Goal: Task Accomplishment & Management: Complete application form

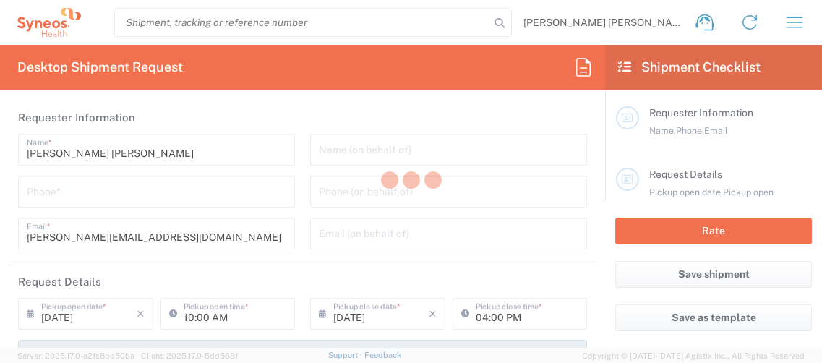
type input "3228"
type input "Syneos Health Clinical [GEOGRAPHIC_DATA]"
type input "[GEOGRAPHIC_DATA]"
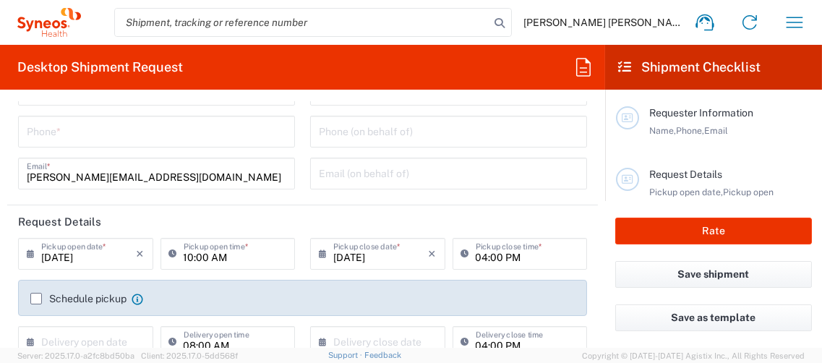
scroll to position [72, 0]
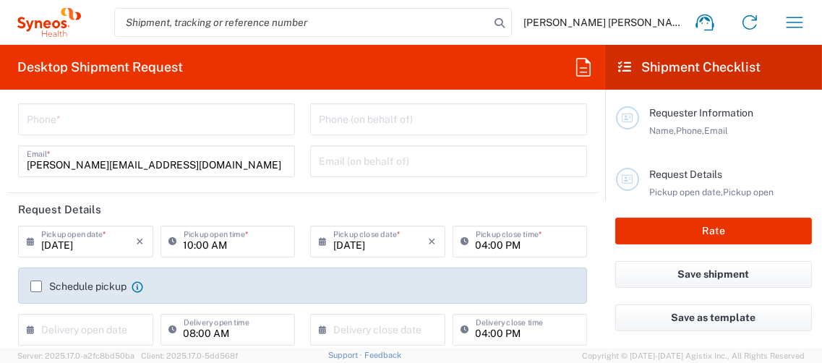
click at [480, 243] on input "04:00 PM" at bounding box center [527, 240] width 103 height 25
click at [479, 244] on input "04:00 PM" at bounding box center [527, 240] width 103 height 25
type input "03:00 PM"
click at [483, 280] on agx-checkbox-control "Schedule pickup When scheduling a pickup please be sure to meet the following c…" at bounding box center [302, 286] width 545 height 13
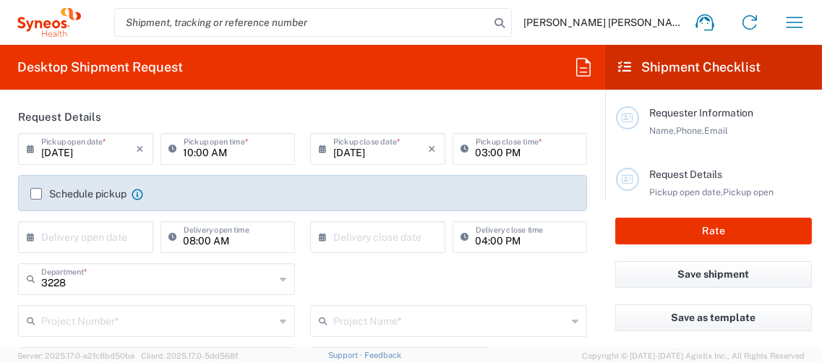
scroll to position [144, 0]
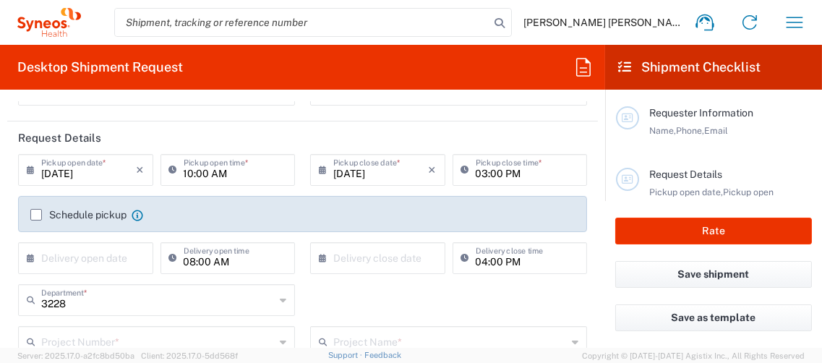
click at [35, 210] on label "Schedule pickup" at bounding box center [78, 215] width 96 height 12
click at [36, 215] on input "Schedule pickup" at bounding box center [36, 215] width 0 height 0
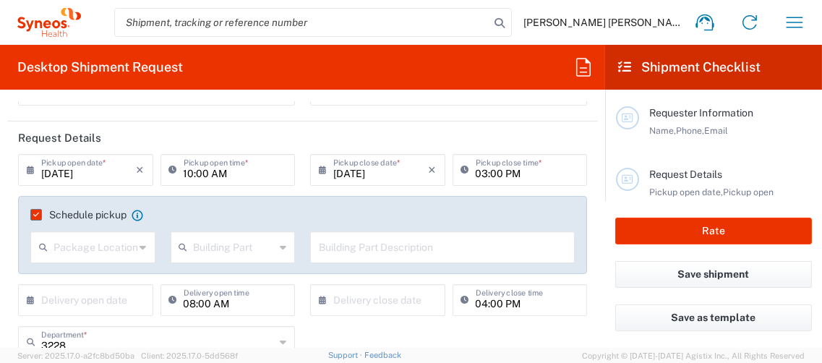
click at [35, 213] on label "Schedule pickup" at bounding box center [78, 215] width 96 height 12
click at [33, 215] on input "Schedule pickup" at bounding box center [33, 215] width 0 height 0
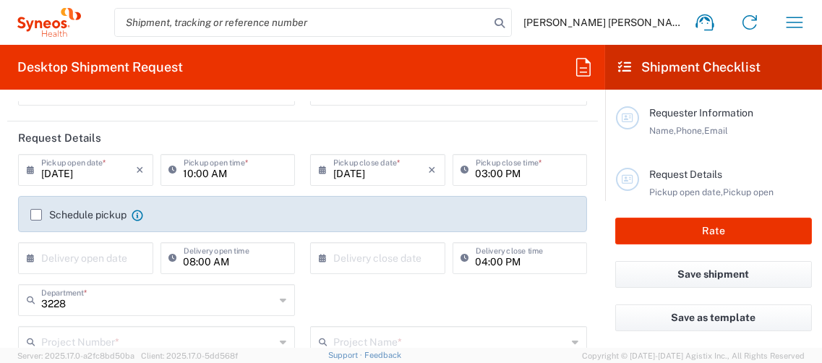
click at [35, 213] on label "Schedule pickup" at bounding box center [78, 215] width 96 height 12
click at [36, 215] on input "Schedule pickup" at bounding box center [36, 215] width 0 height 0
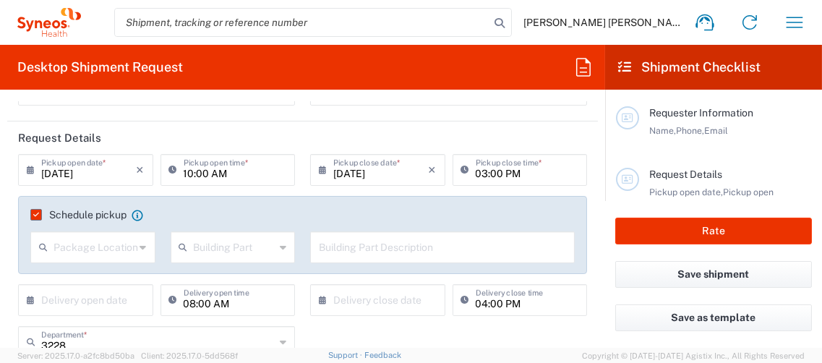
click at [111, 248] on input "text" at bounding box center [95, 246] width 82 height 25
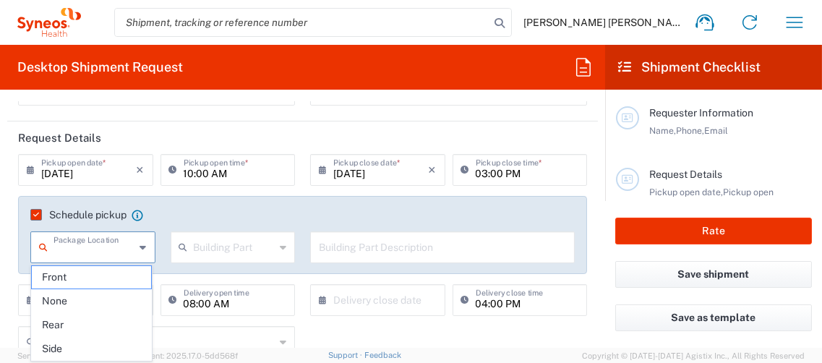
click at [111, 248] on input "text" at bounding box center [95, 246] width 82 height 25
click at [35, 217] on label "Schedule pickup" at bounding box center [78, 215] width 96 height 12
click at [33, 215] on input "Schedule pickup" at bounding box center [33, 215] width 0 height 0
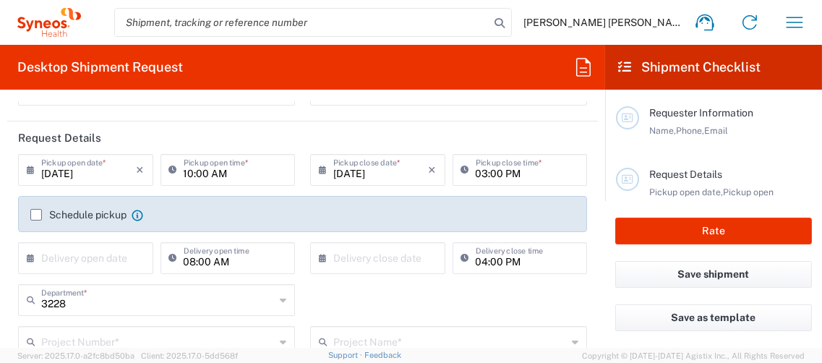
click at [35, 214] on label "Schedule pickup" at bounding box center [78, 215] width 96 height 12
click at [36, 215] on input "Schedule pickup" at bounding box center [36, 215] width 0 height 0
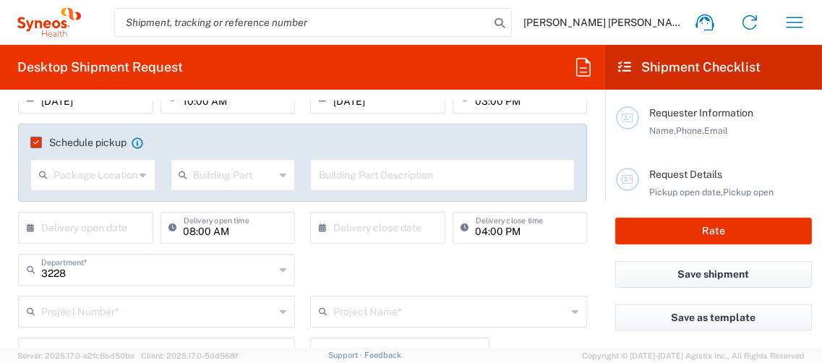
scroll to position [289, 0]
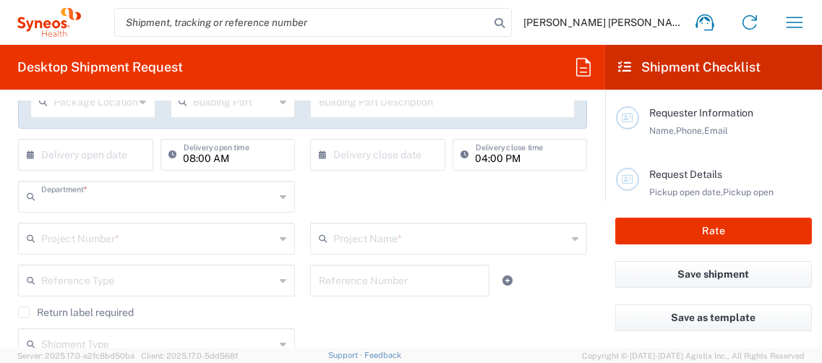
click at [260, 194] on input "text" at bounding box center [158, 195] width 234 height 25
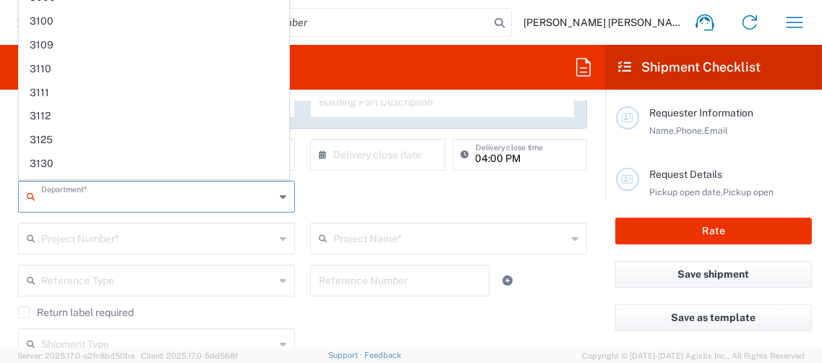
click at [260, 194] on input "text" at bounding box center [158, 195] width 234 height 25
click at [364, 199] on div "Department * 3228 3000 3100 3109 3110 3111 3112 3125 3130 3135 3136 3150 3155 3…" at bounding box center [303, 202] width 584 height 42
type input "3228"
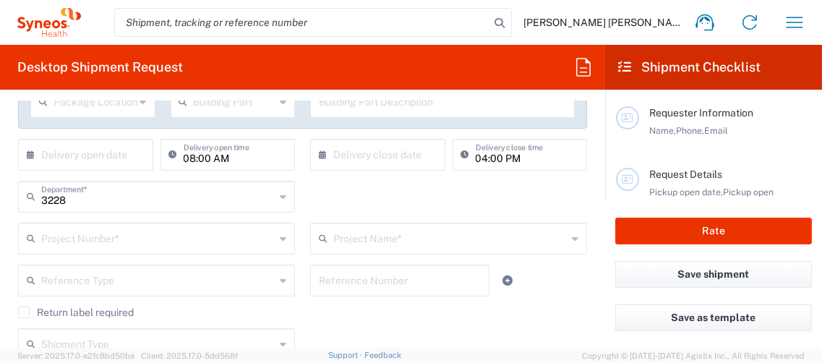
click at [150, 231] on input "text" at bounding box center [158, 237] width 234 height 25
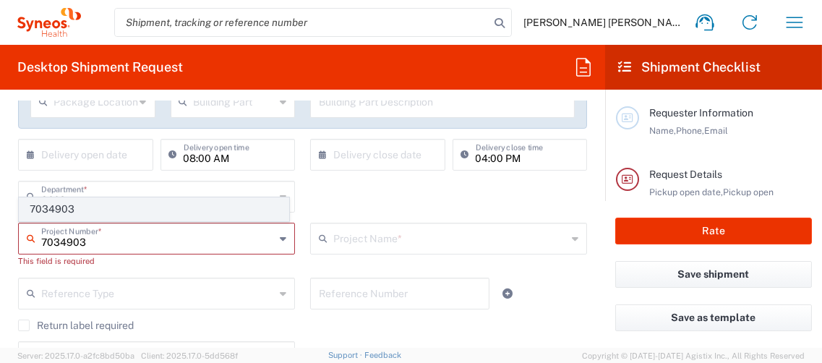
type input "7034903"
click at [92, 206] on span "7034903" at bounding box center [154, 209] width 269 height 22
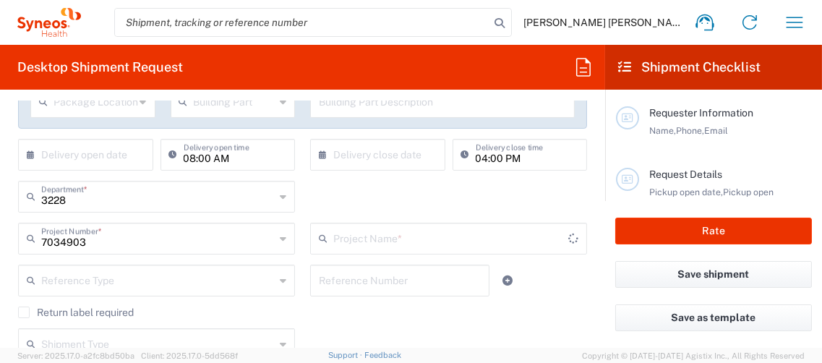
type input "Bristol 7034903"
click at [114, 278] on input "text" at bounding box center [158, 279] width 234 height 25
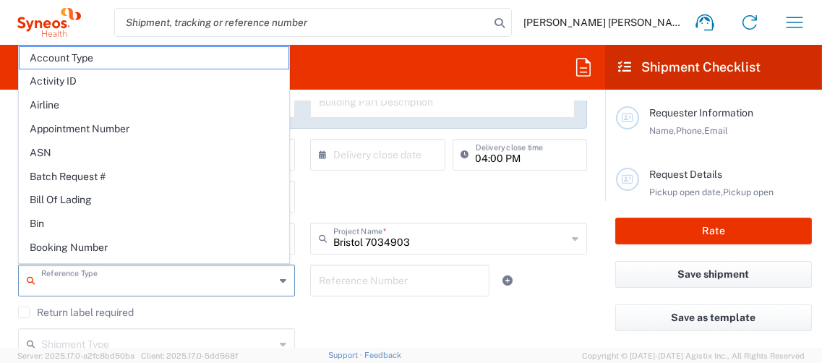
click at [114, 278] on input "text" at bounding box center [158, 279] width 234 height 25
click at [287, 314] on agx-checkbox-control "Return label required" at bounding box center [302, 313] width 569 height 12
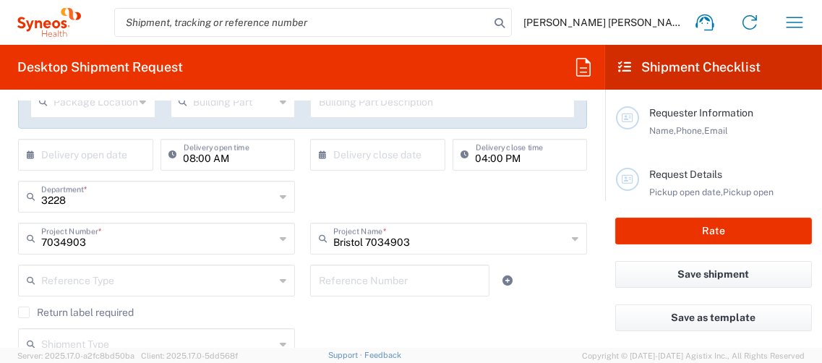
click at [363, 74] on agx-form-header "Desktop Shipment Request" at bounding box center [302, 67] width 605 height 45
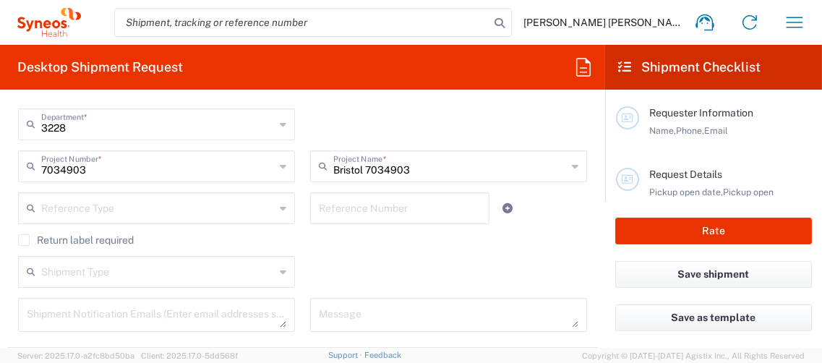
scroll to position [433, 0]
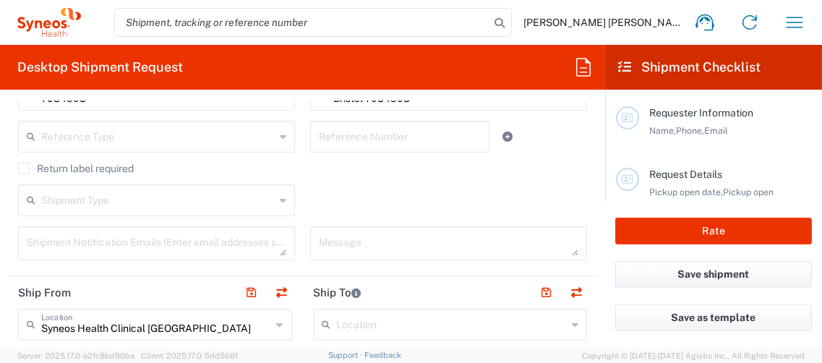
click at [140, 196] on input "text" at bounding box center [158, 199] width 234 height 25
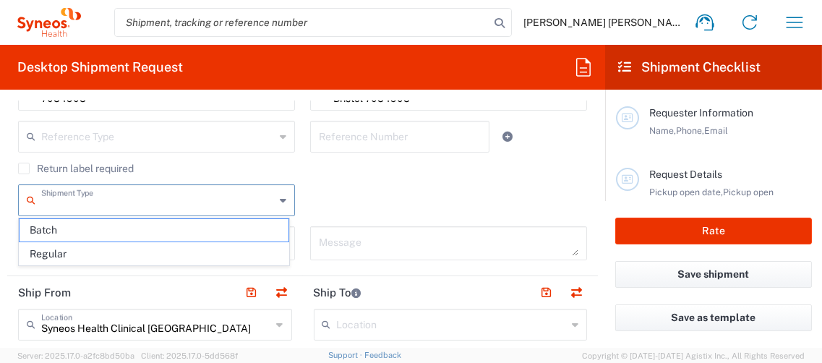
click at [140, 196] on input "text" at bounding box center [158, 199] width 234 height 25
drag, startPoint x: 356, startPoint y: 196, endPoint x: 327, endPoint y: 199, distance: 29.1
click at [357, 196] on div "Shipment Type Batch Regular" at bounding box center [303, 205] width 584 height 42
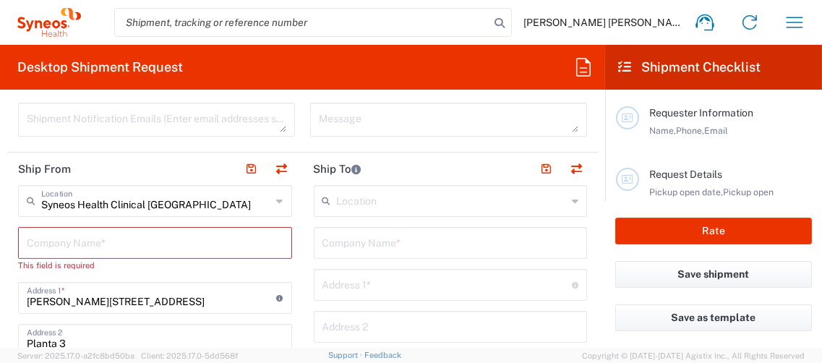
scroll to position [579, 0]
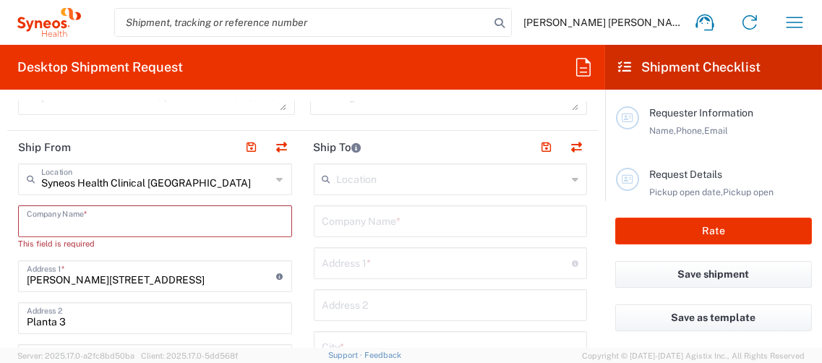
click at [115, 218] on input "text" at bounding box center [155, 220] width 257 height 25
click at [337, 178] on input "text" at bounding box center [452, 178] width 231 height 25
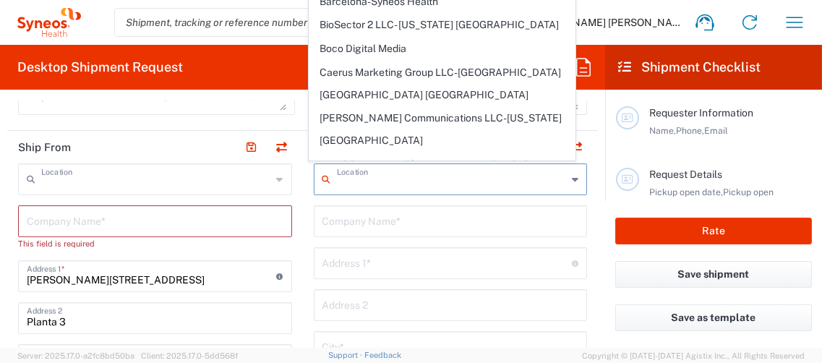
click at [194, 181] on input "text" at bounding box center [156, 178] width 231 height 25
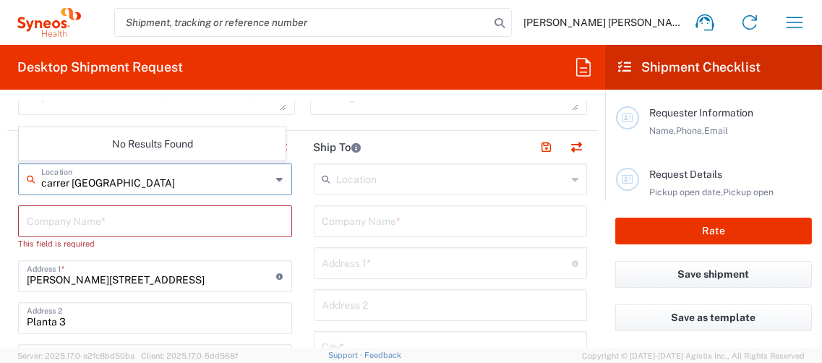
type input "carrer [GEOGRAPHIC_DATA]"
click at [414, 177] on input "text" at bounding box center [452, 178] width 231 height 25
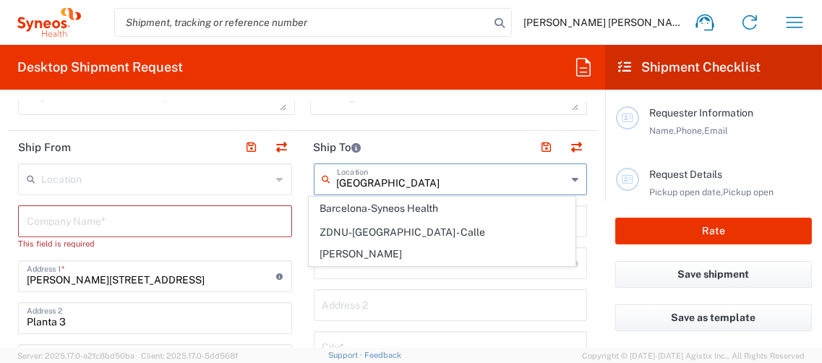
type input "[GEOGRAPHIC_DATA]"
drag, startPoint x: 101, startPoint y: 209, endPoint x: 117, endPoint y: 206, distance: 16.9
click at [100, 209] on input "text" at bounding box center [155, 220] width 257 height 25
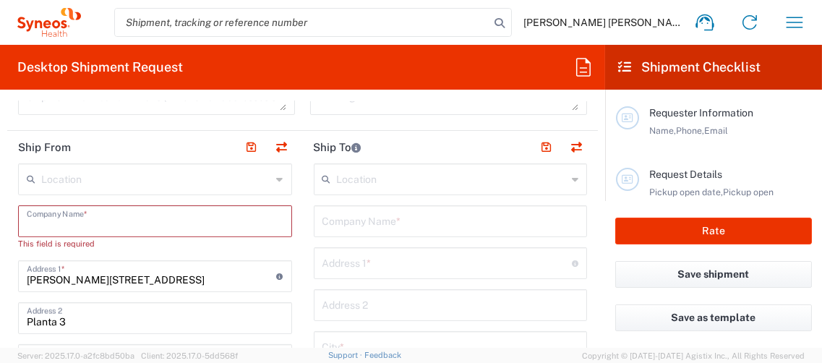
type input "_"
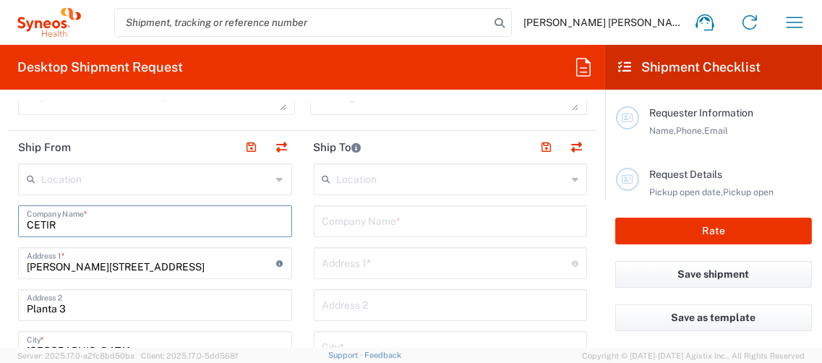
scroll to position [650, 0]
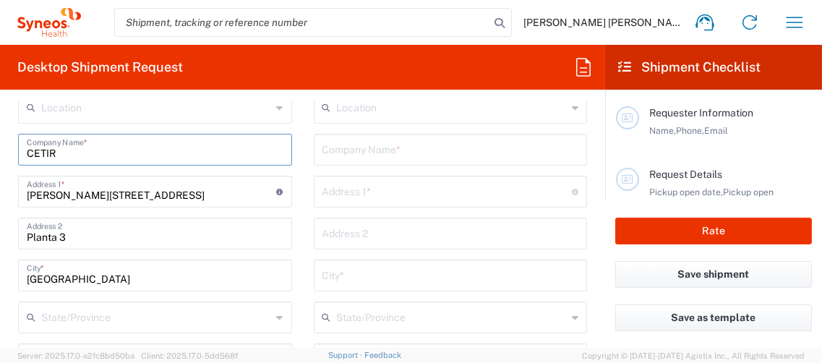
type input "CETIR"
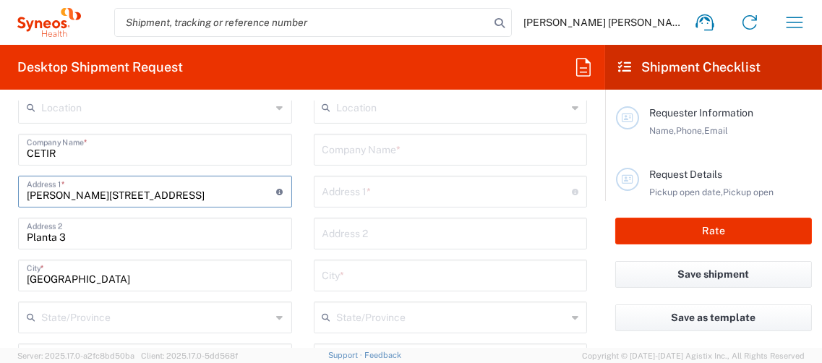
click at [117, 192] on input "[PERSON_NAME][STREET_ADDRESS]" at bounding box center [152, 190] width 250 height 25
drag, startPoint x: 116, startPoint y: 192, endPoint x: 0, endPoint y: 193, distance: 116.4
click at [0, 193] on form "Requester Information [PERSON_NAME] [PERSON_NAME] Name * Phone * [PERSON_NAME][…" at bounding box center [302, 224] width 605 height 247
type input "C/ [GEOGRAPHIC_DATA] 6"
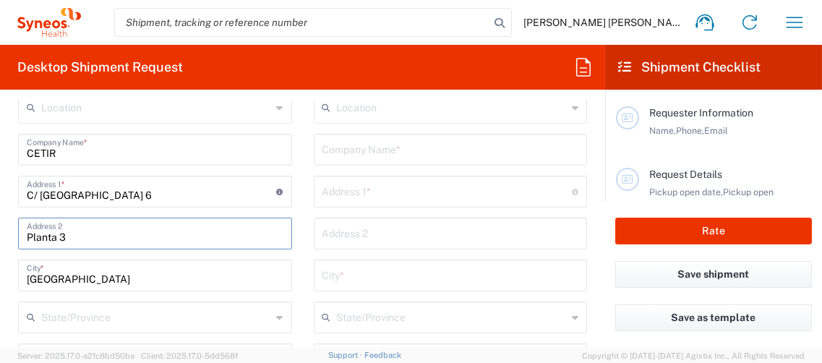
drag, startPoint x: 140, startPoint y: 234, endPoint x: 187, endPoint y: 236, distance: 46.3
click at [137, 234] on input "Planta 3" at bounding box center [155, 232] width 257 height 25
type input "P"
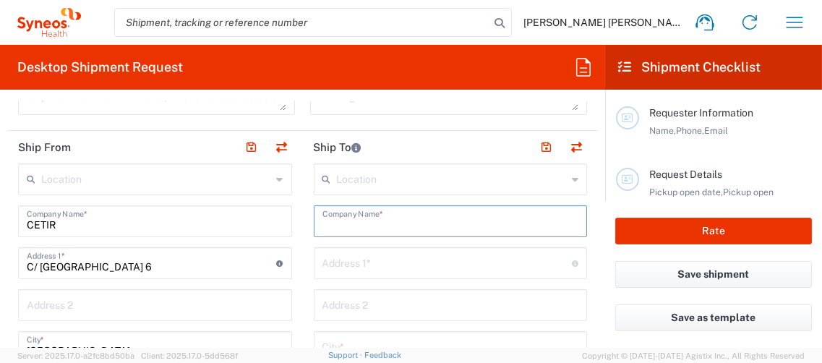
click at [352, 217] on input "text" at bounding box center [451, 220] width 257 height 25
type input "CETIR"
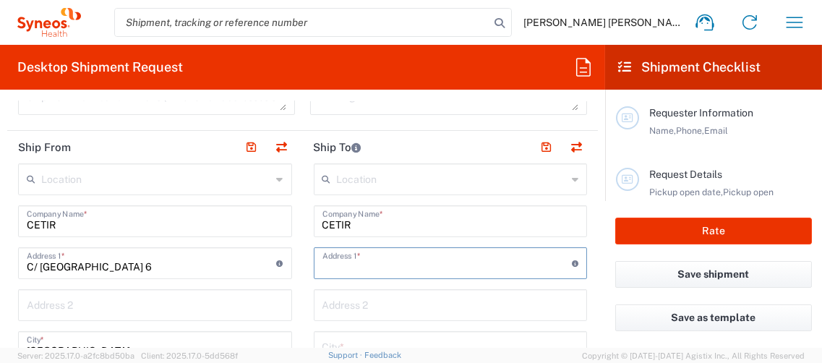
click at [330, 261] on input "text" at bounding box center [448, 261] width 250 height 25
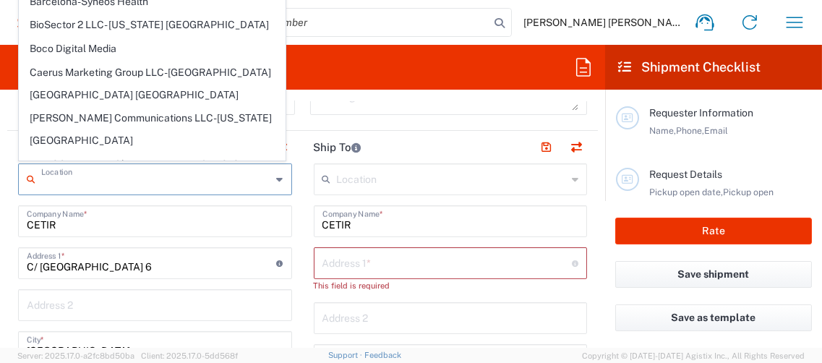
click at [67, 180] on input "text" at bounding box center [156, 178] width 231 height 25
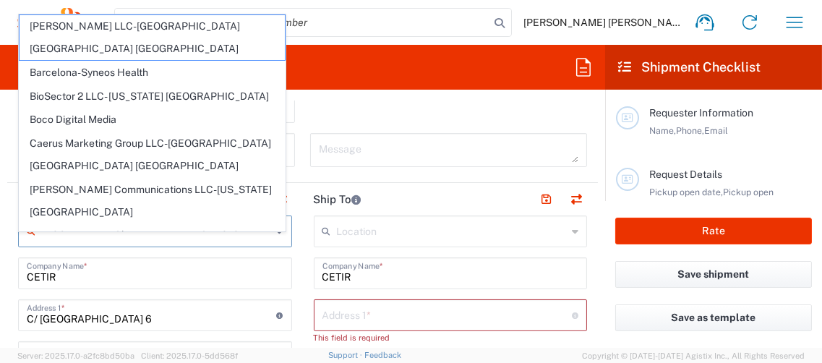
scroll to position [506, 0]
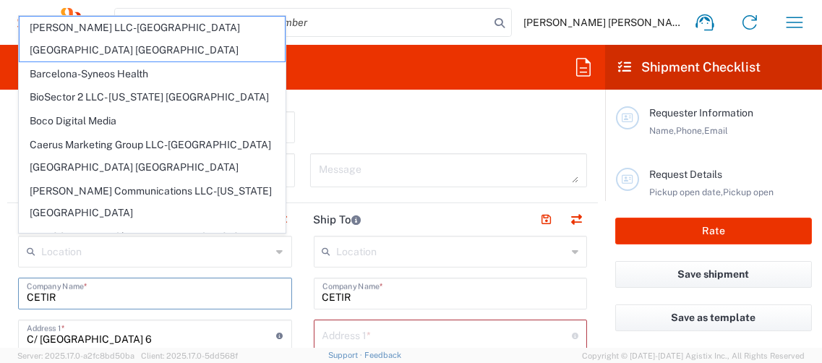
drag, startPoint x: 85, startPoint y: 294, endPoint x: 65, endPoint y: 294, distance: 19.5
click at [84, 294] on input "CETIR" at bounding box center [155, 292] width 257 height 25
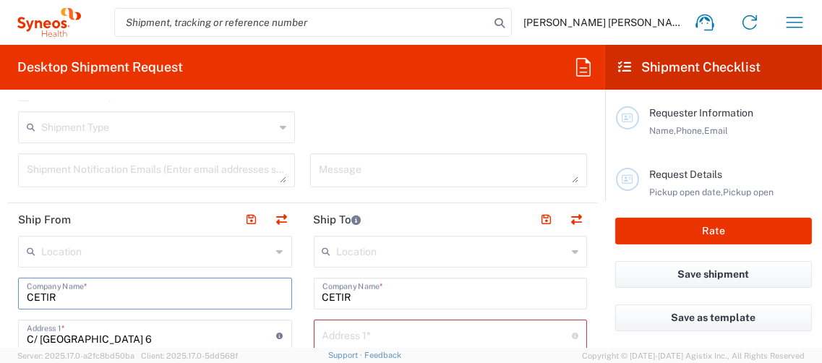
drag, startPoint x: 65, startPoint y: 294, endPoint x: 17, endPoint y: 283, distance: 49.1
click at [0, 289] on html "[PERSON_NAME] [PERSON_NAME] Home Shipment estimator Shipment tracking Desktop s…" at bounding box center [411, 181] width 822 height 363
paste input "Institut [PERSON_NAME] Building (recepció)"
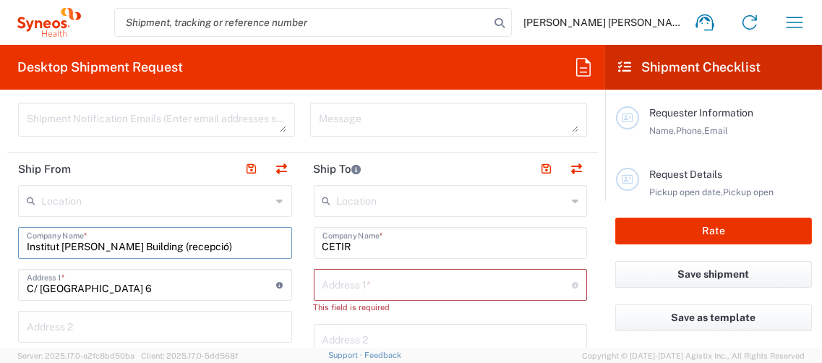
scroll to position [579, 0]
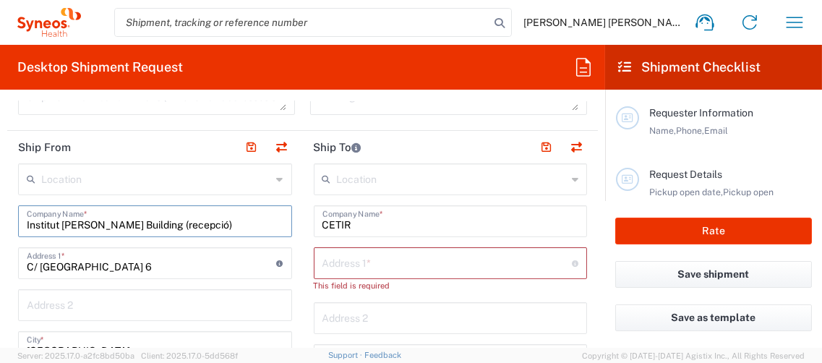
drag, startPoint x: 230, startPoint y: 218, endPoint x: 176, endPoint y: 223, distance: 54.4
click at [176, 223] on input "Institut [PERSON_NAME] Building (recepció)" at bounding box center [155, 220] width 257 height 25
type input "[GEOGRAPHIC_DATA][PERSON_NAME]"
click at [71, 302] on input "text" at bounding box center [155, 303] width 257 height 25
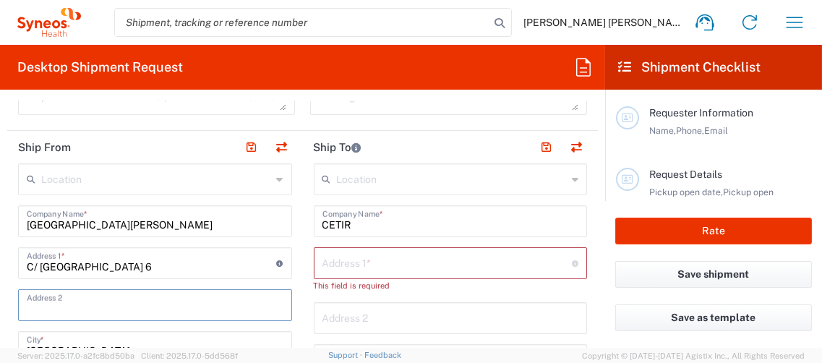
paste input "(recepció)"
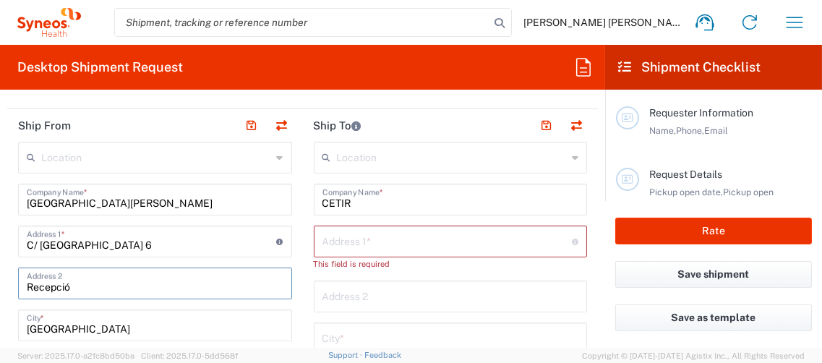
scroll to position [650, 0]
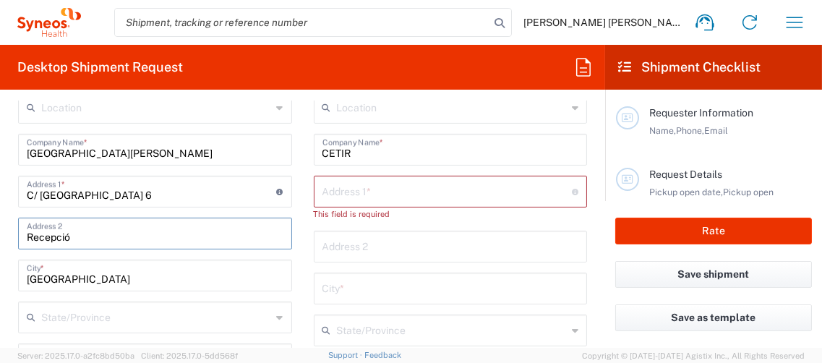
type input "Recepció"
drag, startPoint x: 96, startPoint y: 277, endPoint x: 163, endPoint y: 275, distance: 67.3
click at [95, 277] on input "[GEOGRAPHIC_DATA]" at bounding box center [155, 274] width 257 height 25
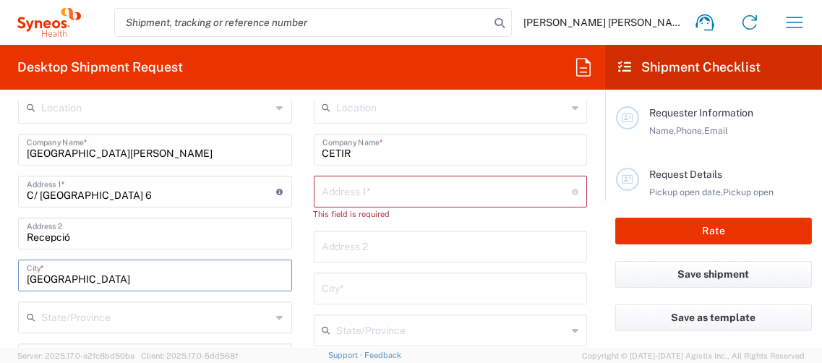
drag, startPoint x: 119, startPoint y: 276, endPoint x: 36, endPoint y: 268, distance: 82.9
click at [22, 270] on div "Madrid City *" at bounding box center [155, 276] width 274 height 32
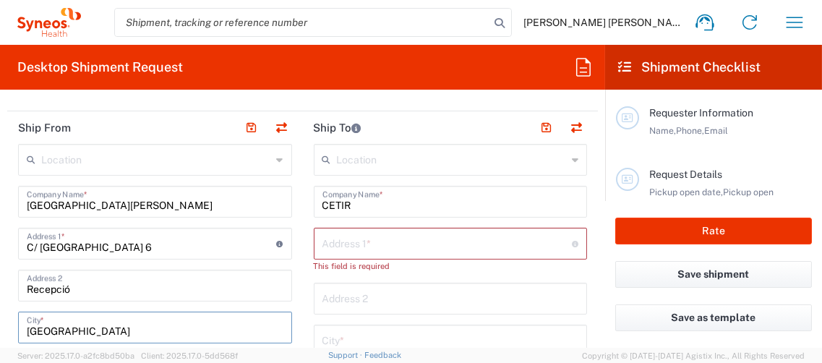
scroll to position [579, 0]
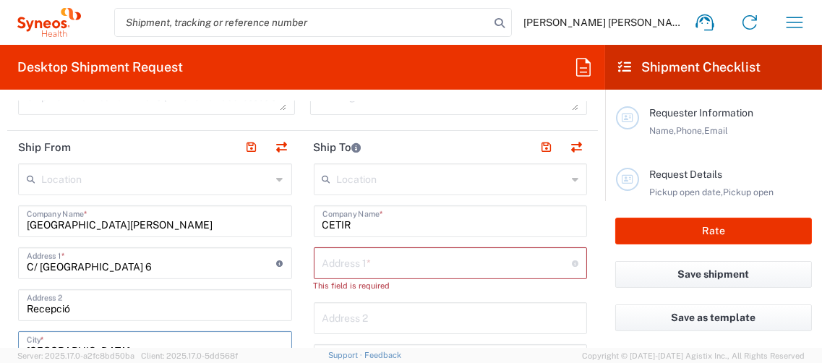
type input "[GEOGRAPHIC_DATA]"
click at [359, 252] on input "text" at bounding box center [448, 261] width 250 height 25
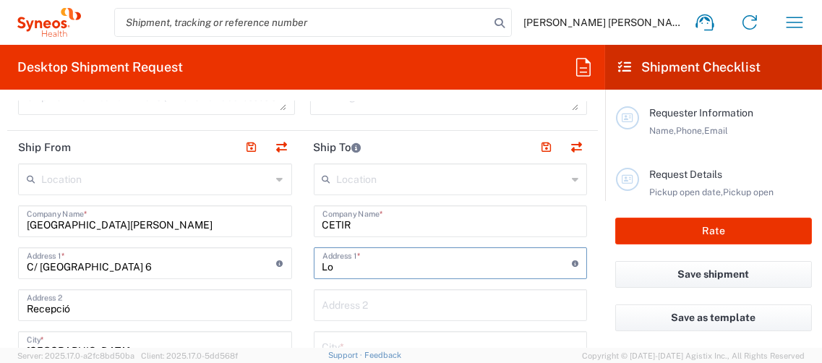
type input "L"
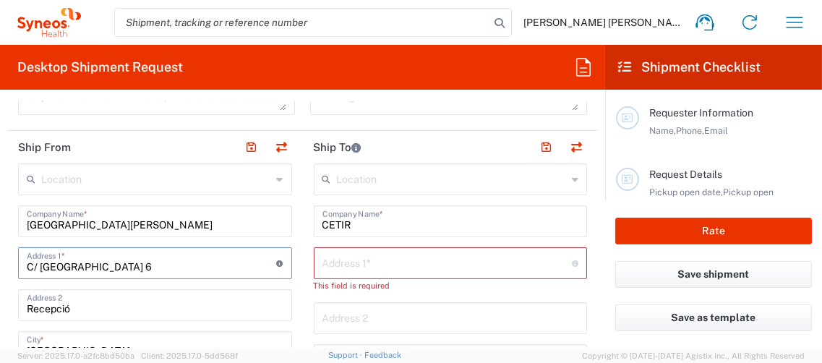
drag, startPoint x: 106, startPoint y: 264, endPoint x: -2, endPoint y: 263, distance: 107.8
click at [0, 263] on html "[PERSON_NAME] [PERSON_NAME] Home Shipment estimator Shipment tracking Desktop s…" at bounding box center [411, 181] width 822 height 363
click at [338, 255] on input "text" at bounding box center [448, 261] width 250 height 25
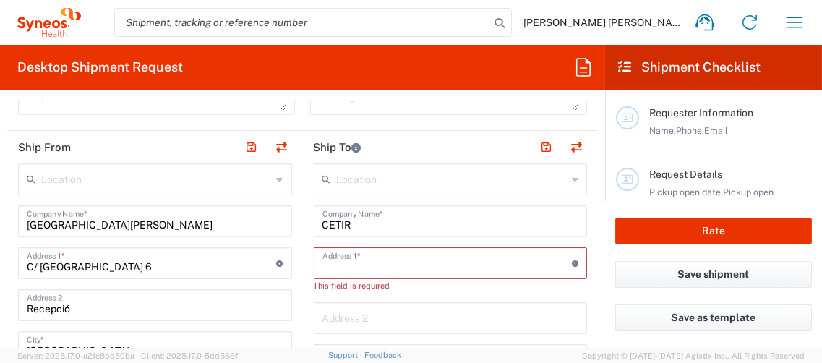
paste input "C/ [GEOGRAPHIC_DATA] 6"
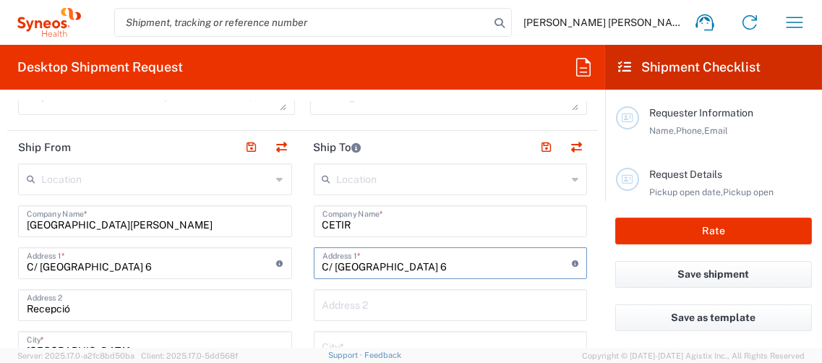
type input "C/ [GEOGRAPHIC_DATA] 6"
click at [96, 268] on input "C/ [GEOGRAPHIC_DATA] 6" at bounding box center [152, 261] width 250 height 25
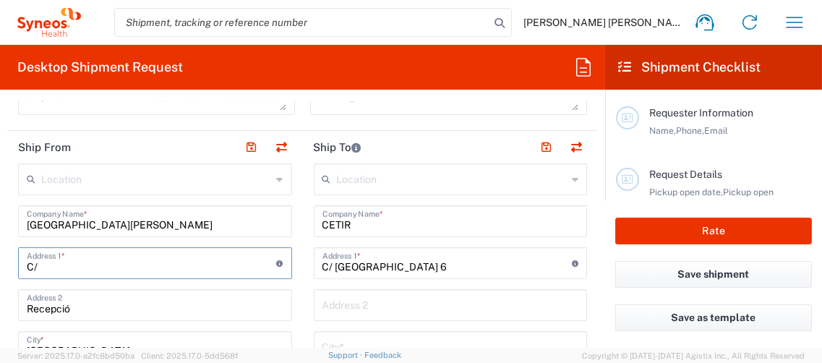
type input "C"
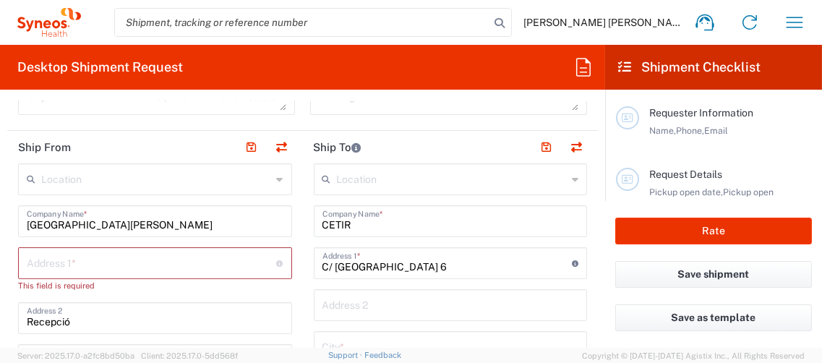
click at [98, 263] on div "Address 1 * For cross streets use street names with '&' or 'and' in between. Fo…" at bounding box center [155, 263] width 274 height 32
paste input "Ctra de Can Ruti, Camí de les Escoles, s/n,"
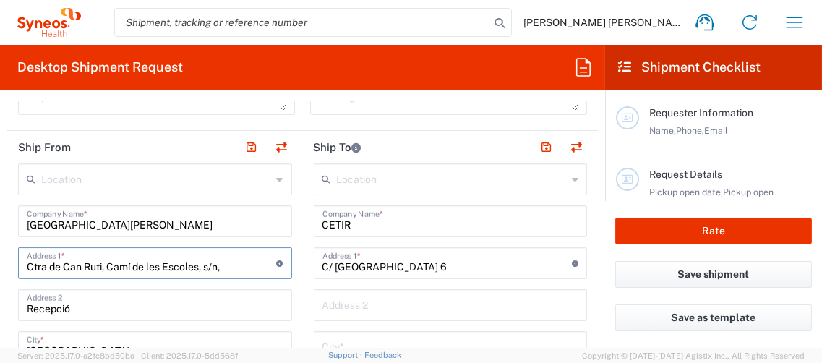
type input "Ctra de Can Ruti, Camí de les Escoles, s/n,"
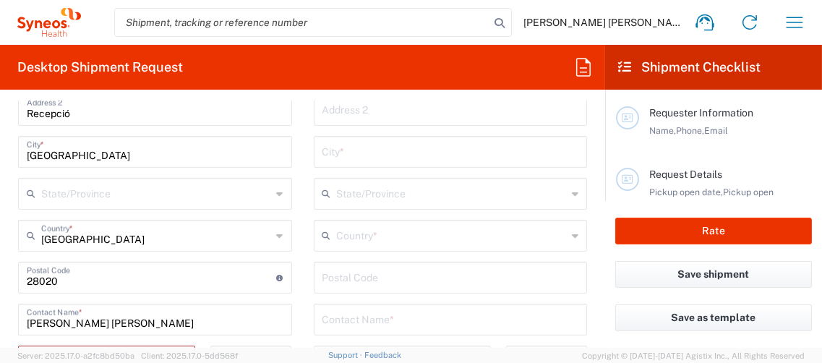
scroll to position [795, 0]
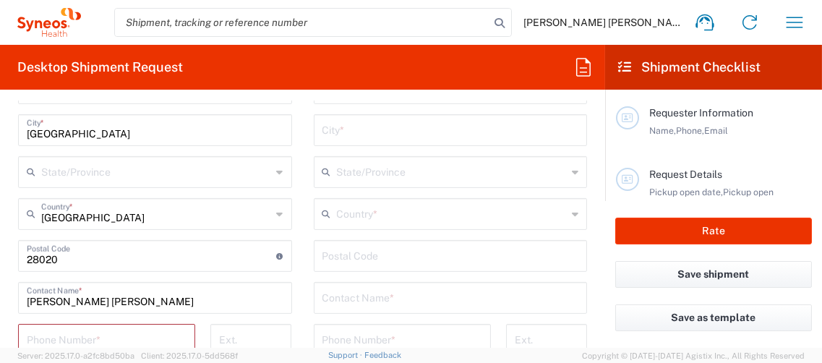
drag, startPoint x: 67, startPoint y: 263, endPoint x: 111, endPoint y: 247, distance: 46.9
click at [67, 263] on input "undefined" at bounding box center [152, 254] width 250 height 25
type input "2"
paste input "08916 [GEOGRAPHIC_DATA]"
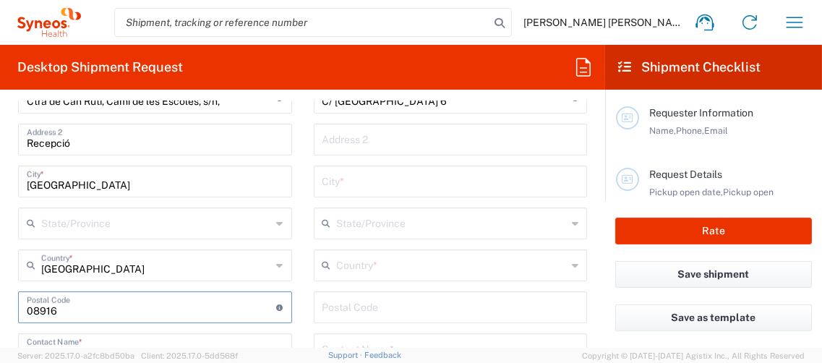
scroll to position [722, 0]
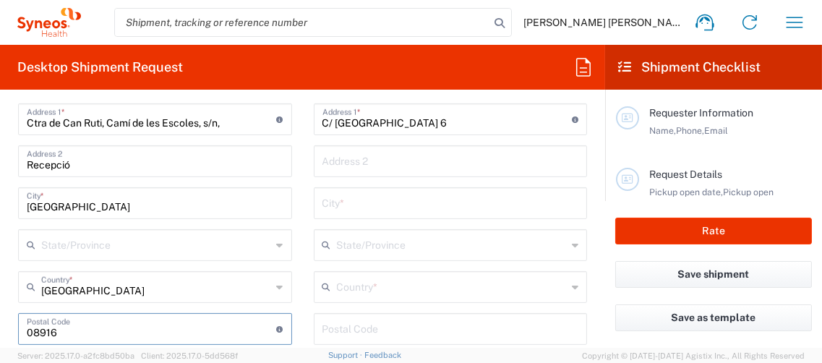
type input "08916"
click at [88, 205] on input "[GEOGRAPHIC_DATA]" at bounding box center [155, 201] width 257 height 25
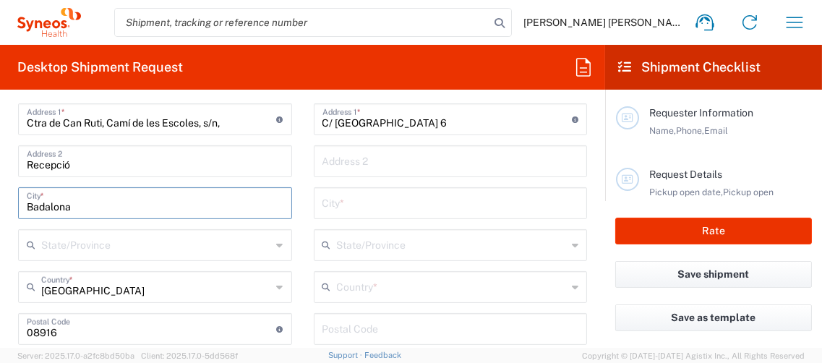
type input "Badalona"
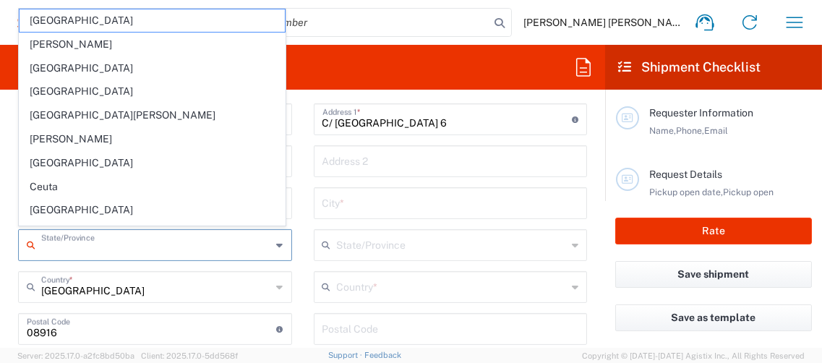
click at [82, 242] on input "text" at bounding box center [156, 243] width 231 height 25
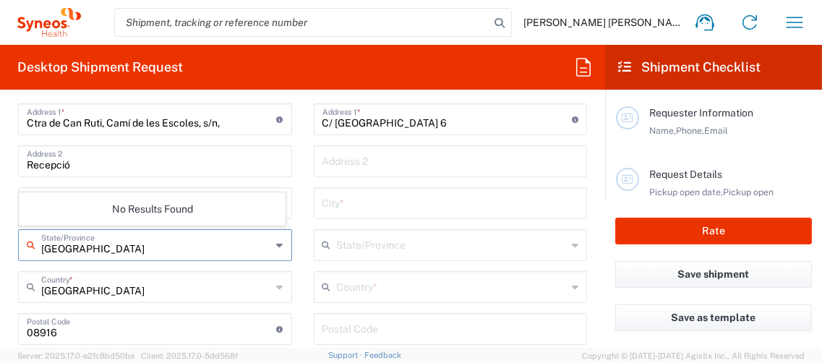
type input "[GEOGRAPHIC_DATA]"
click at [93, 288] on input "text" at bounding box center [156, 285] width 231 height 25
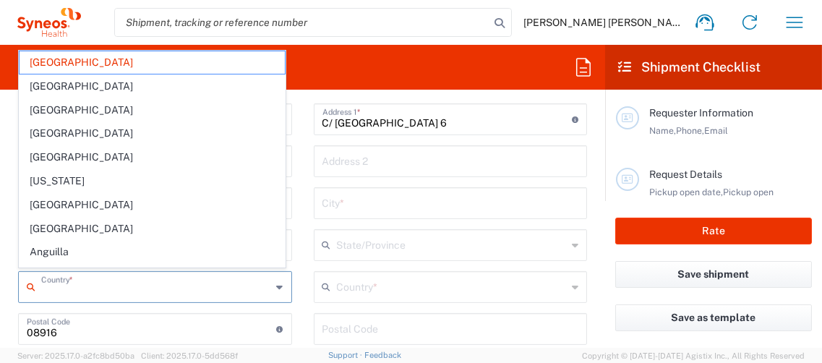
drag, startPoint x: 455, startPoint y: 43, endPoint x: 446, endPoint y: 56, distance: 15.6
click at [454, 43] on agx-form-navbar "[PERSON_NAME] [PERSON_NAME] Home Shipment estimator Shipment tracking Desktop s…" at bounding box center [411, 22] width 822 height 45
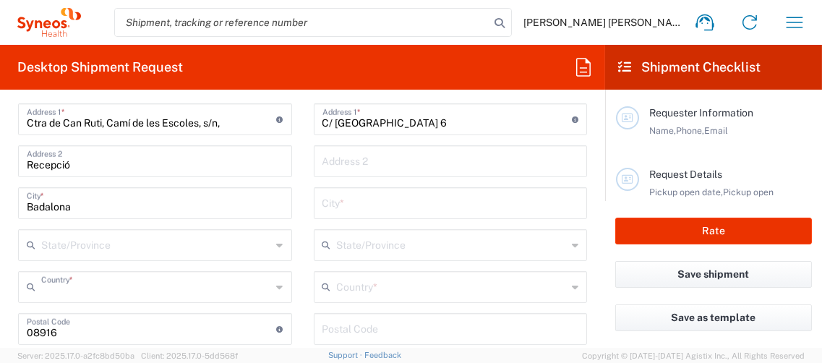
type input "[GEOGRAPHIC_DATA]"
click at [81, 236] on input "text" at bounding box center [156, 243] width 231 height 25
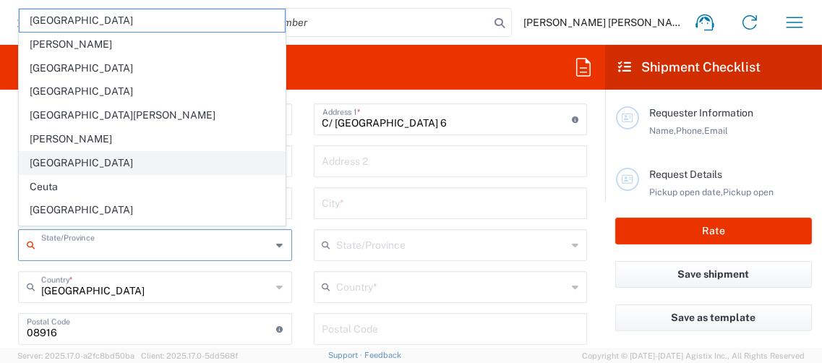
click at [43, 158] on span "[GEOGRAPHIC_DATA]" at bounding box center [152, 163] width 265 height 22
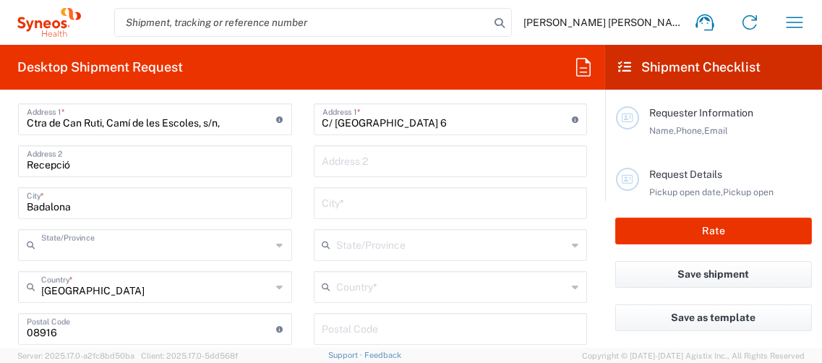
type input "[GEOGRAPHIC_DATA]"
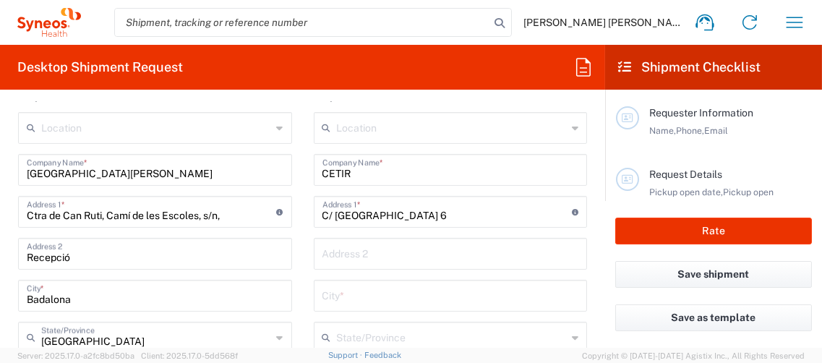
scroll to position [650, 0]
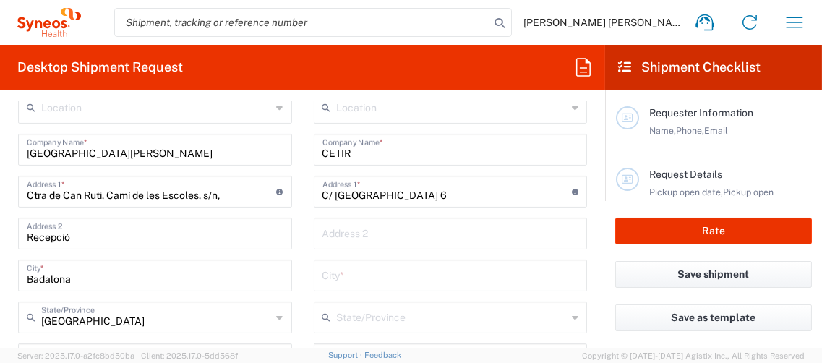
click at [328, 229] on input "text" at bounding box center [451, 232] width 257 height 25
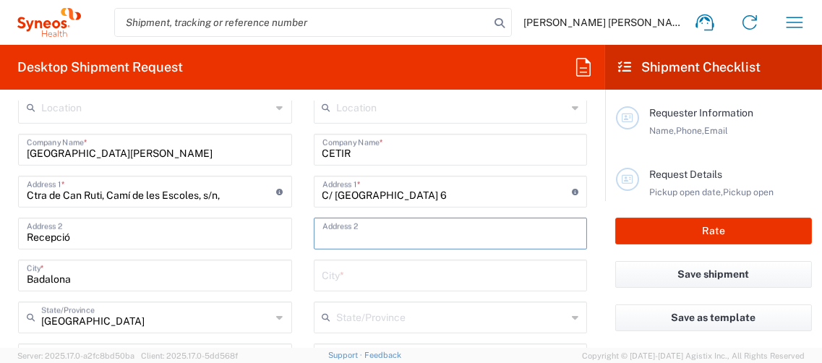
click at [325, 273] on input "text" at bounding box center [451, 274] width 257 height 25
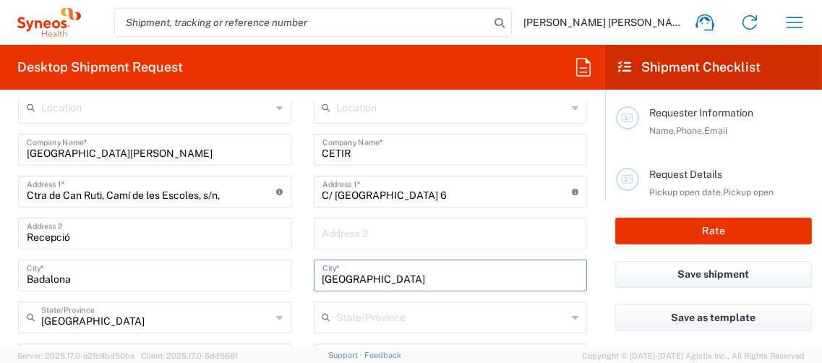
scroll to position [795, 0]
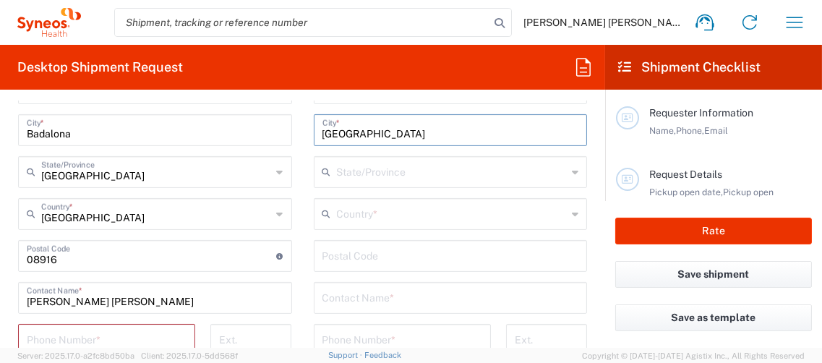
type input "[GEOGRAPHIC_DATA]"
click at [325, 261] on input "undefined" at bounding box center [451, 254] width 257 height 25
type input "08029"
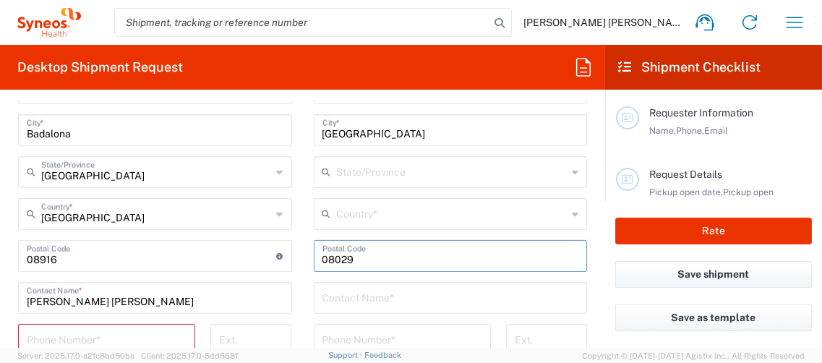
type input "[GEOGRAPHIC_DATA]"
type input "935035200"
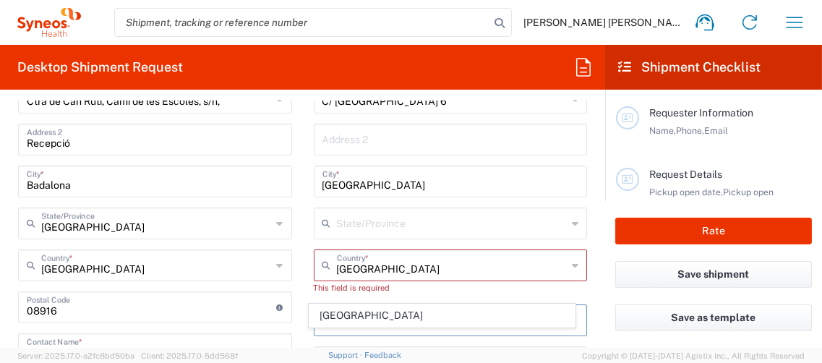
scroll to position [722, 0]
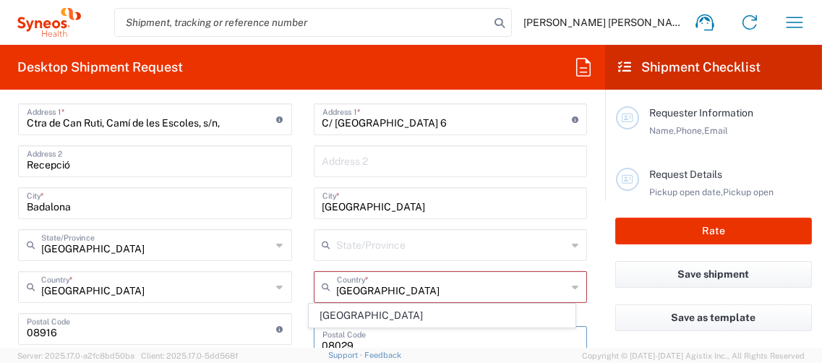
type input "08029"
click at [377, 279] on input "[GEOGRAPHIC_DATA]" at bounding box center [452, 285] width 231 height 25
click at [345, 311] on span "[GEOGRAPHIC_DATA]" at bounding box center [442, 315] width 265 height 22
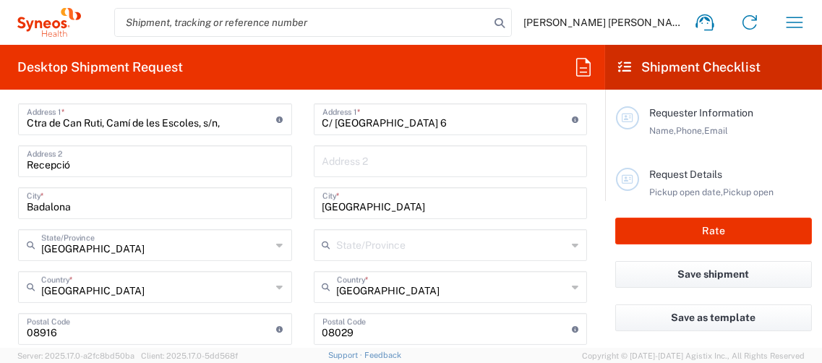
click at [338, 241] on input "text" at bounding box center [452, 243] width 231 height 25
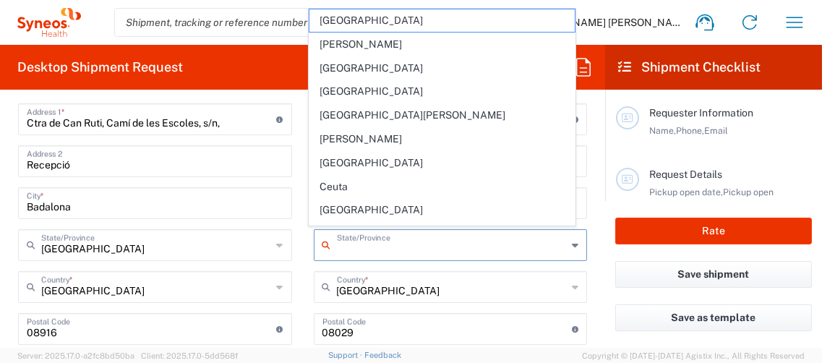
drag, startPoint x: 334, startPoint y: 165, endPoint x: 291, endPoint y: 229, distance: 77.6
click at [334, 165] on span "[GEOGRAPHIC_DATA]" at bounding box center [442, 163] width 265 height 22
type input "[GEOGRAPHIC_DATA]"
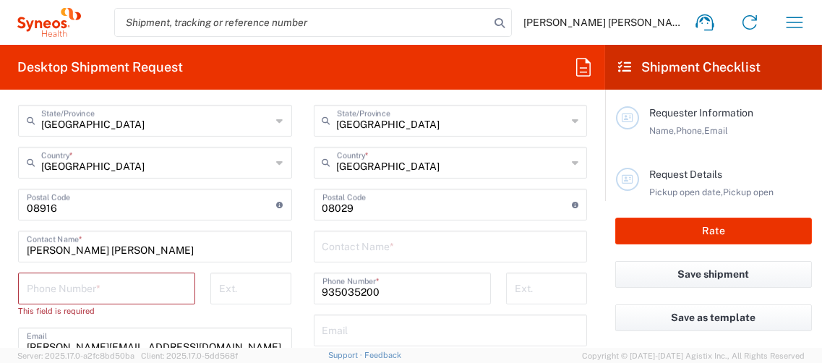
scroll to position [868, 0]
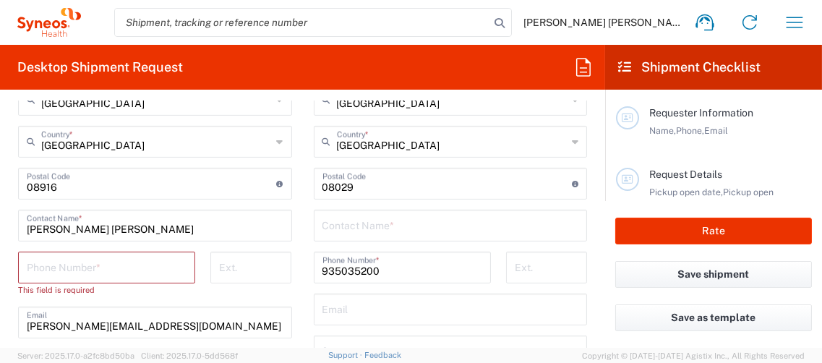
click at [97, 266] on input "tel" at bounding box center [107, 266] width 160 height 25
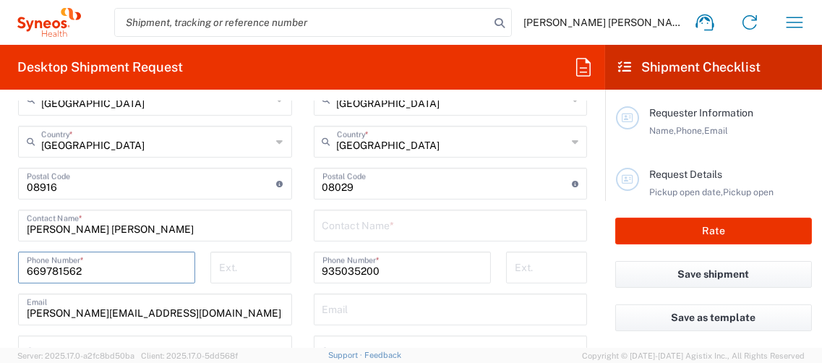
type input "935035200"
type input "[EMAIL_ADDRESS][DOMAIN_NAME]"
click at [352, 229] on input "text" at bounding box center [451, 224] width 257 height 25
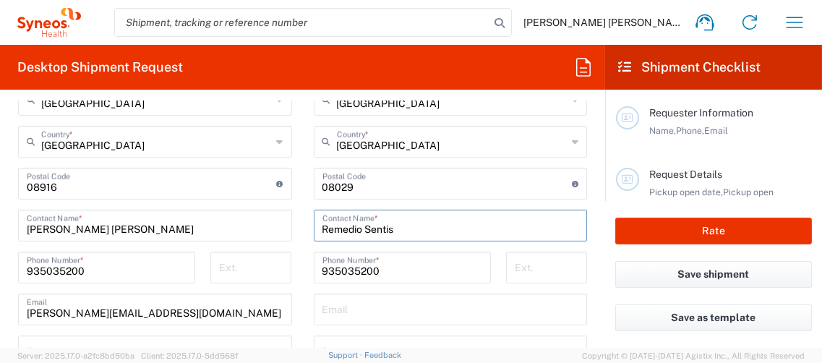
type input "Remedio Sentis"
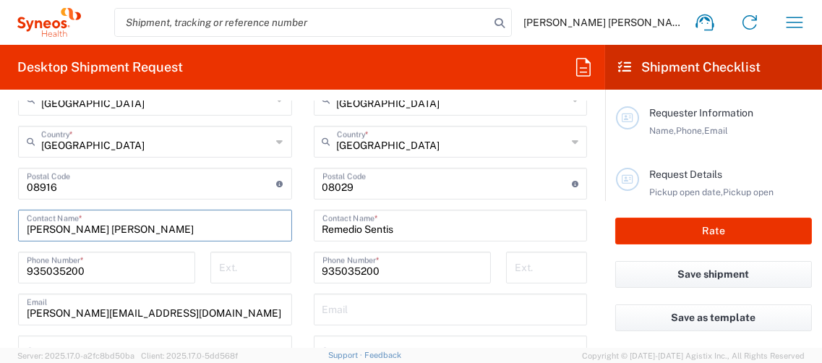
drag, startPoint x: 142, startPoint y: 225, endPoint x: 18, endPoint y: 226, distance: 123.7
click at [18, 226] on div "[PERSON_NAME] [PERSON_NAME] Contact Name *" at bounding box center [155, 226] width 274 height 32
type input "[PERSON_NAME]"
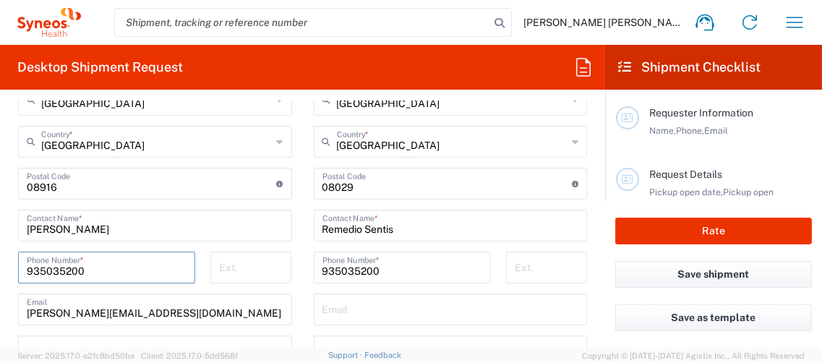
click at [92, 270] on input "935035200" at bounding box center [107, 266] width 160 height 25
type input "9"
paste input "[PHONE_NUMBER]"
type input "[PHONE_NUMBER]"
click at [375, 267] on input "935035200" at bounding box center [403, 266] width 160 height 25
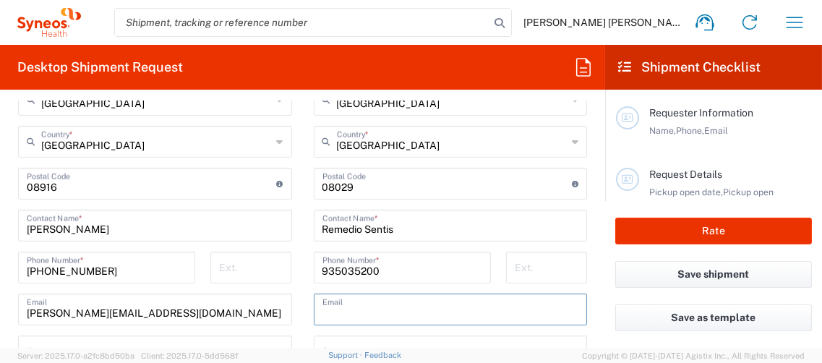
click at [386, 304] on input "text" at bounding box center [451, 308] width 257 height 25
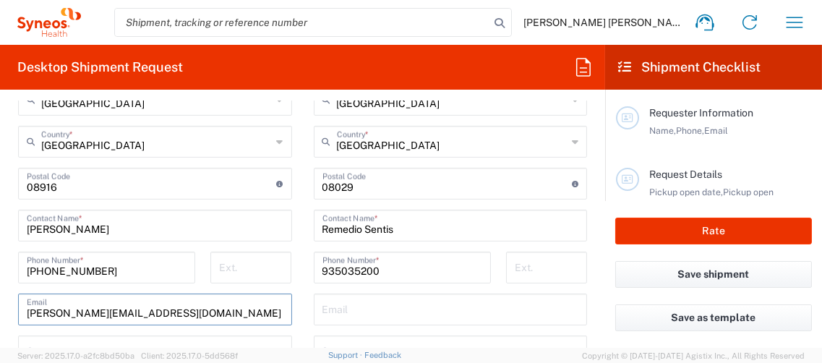
drag, startPoint x: 248, startPoint y: 309, endPoint x: 226, endPoint y: 310, distance: 21.7
click at [247, 309] on input "[PERSON_NAME][EMAIL_ADDRESS][DOMAIN_NAME]" at bounding box center [155, 308] width 257 height 25
drag, startPoint x: 226, startPoint y: 310, endPoint x: 20, endPoint y: 315, distance: 206.2
click at [20, 315] on div "[PERSON_NAME][EMAIL_ADDRESS][DOMAIN_NAME] Email" at bounding box center [155, 310] width 274 height 32
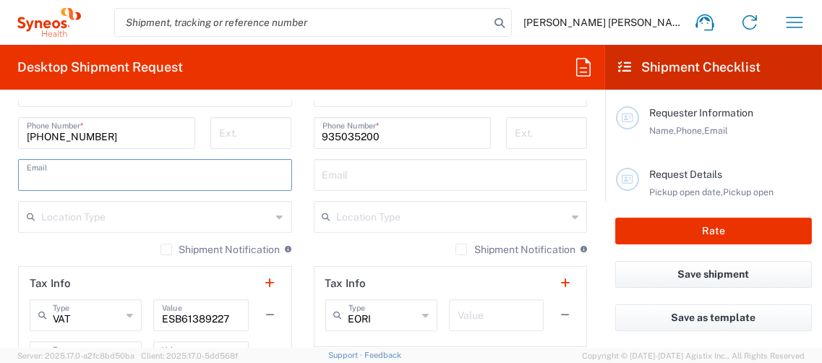
scroll to position [1012, 0]
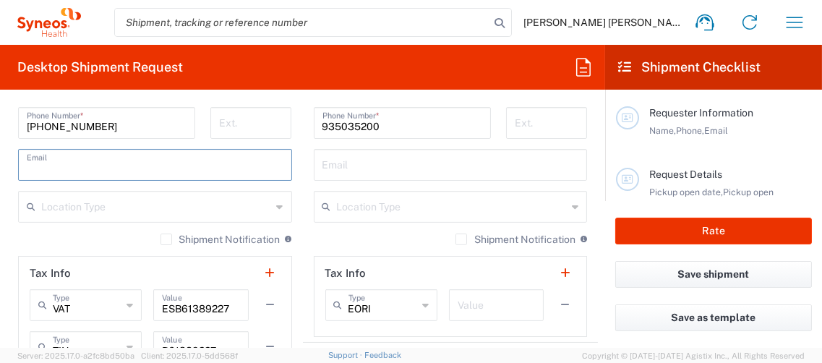
paste input "[EMAIL_ADDRESS][DOMAIN_NAME]"
click at [77, 170] on input "[EMAIL_ADDRESS][DOMAIN_NAME]" at bounding box center [155, 163] width 257 height 25
type input "[EMAIL_ADDRESS][DOMAIN_NAME]"
click at [342, 165] on input "text" at bounding box center [451, 163] width 257 height 25
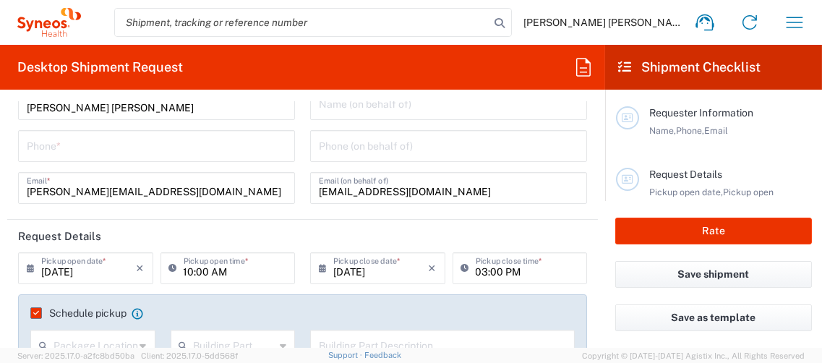
scroll to position [0, 0]
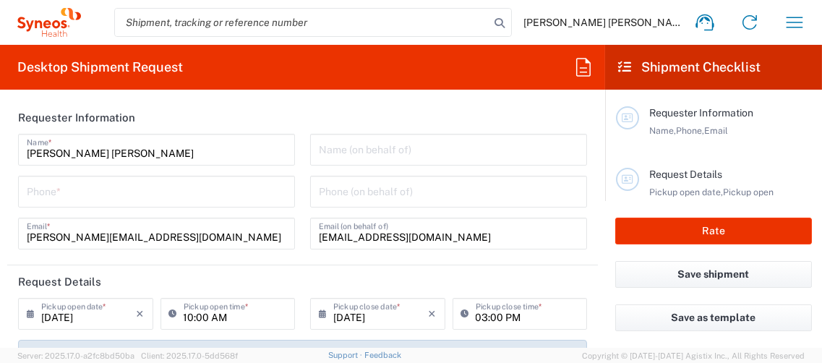
click at [110, 197] on input "tel" at bounding box center [157, 190] width 260 height 25
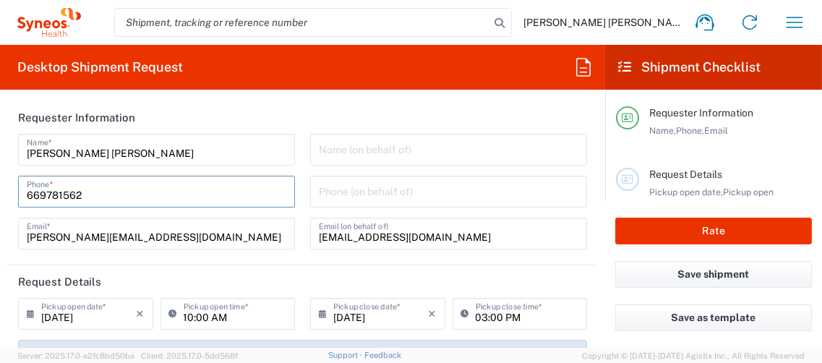
type input "935035200"
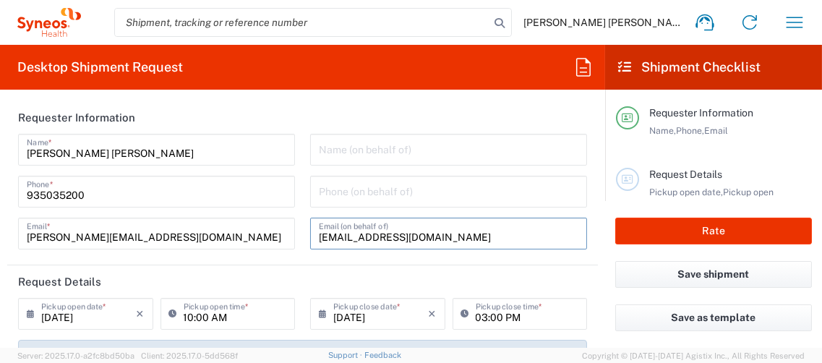
click at [411, 232] on input "[EMAIL_ADDRESS][DOMAIN_NAME]" at bounding box center [449, 232] width 260 height 25
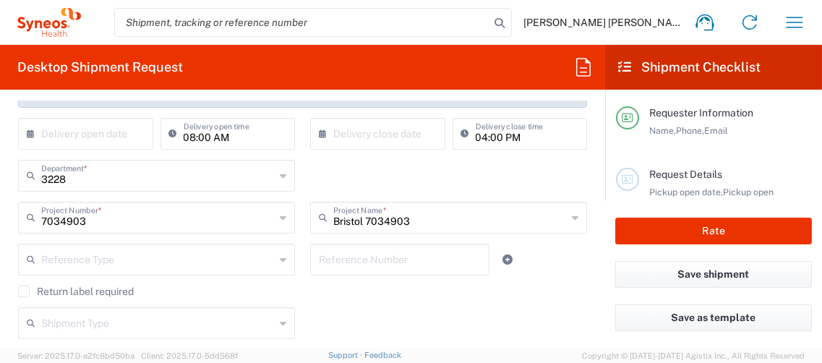
scroll to position [362, 0]
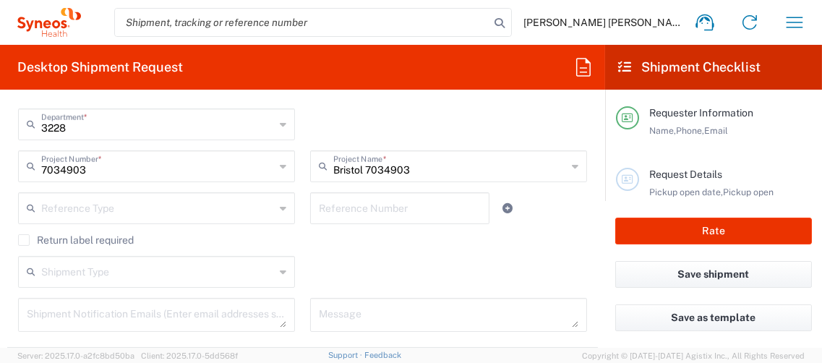
click at [417, 274] on div "Shipment Type Batch Regular" at bounding box center [303, 277] width 584 height 42
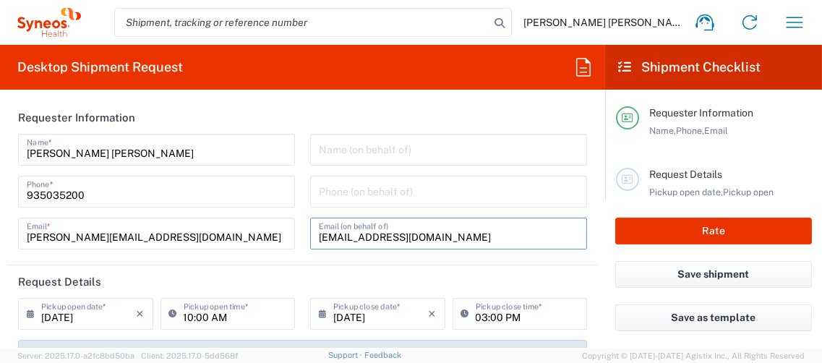
drag, startPoint x: 404, startPoint y: 238, endPoint x: 341, endPoint y: 235, distance: 63.7
click at [404, 238] on input "[EMAIL_ADDRESS][DOMAIN_NAME]" at bounding box center [449, 232] width 260 height 25
drag, startPoint x: 341, startPoint y: 235, endPoint x: 307, endPoint y: 234, distance: 34.0
click at [310, 234] on div "[EMAIL_ADDRESS][DOMAIN_NAME] Email (on behalf of)" at bounding box center [448, 234] width 277 height 32
click at [327, 254] on div "Name (on behalf of) Phone (on behalf of) Email (on behalf of)" at bounding box center [449, 197] width 292 height 126
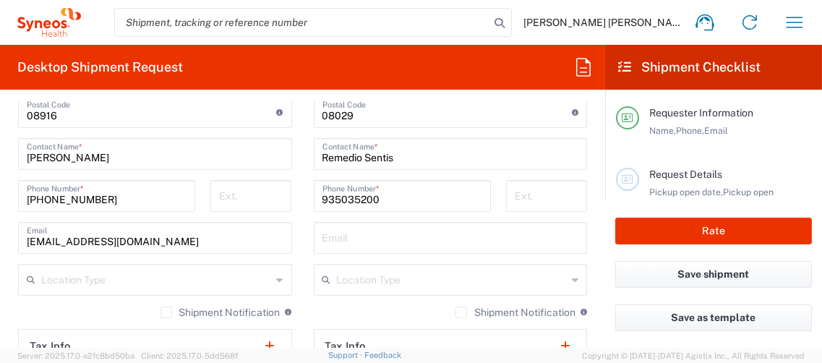
scroll to position [1012, 0]
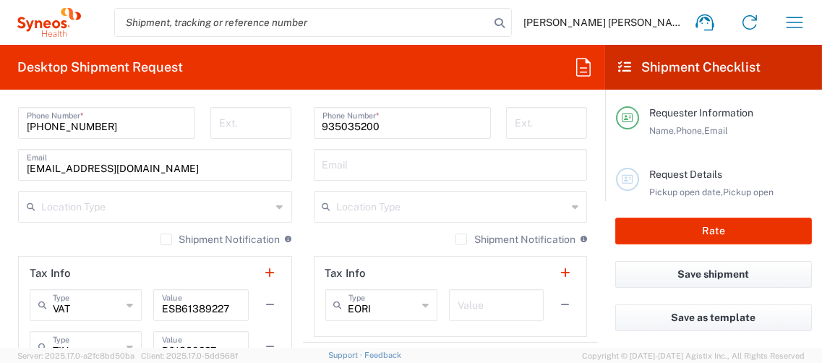
click at [277, 204] on icon at bounding box center [280, 206] width 7 height 23
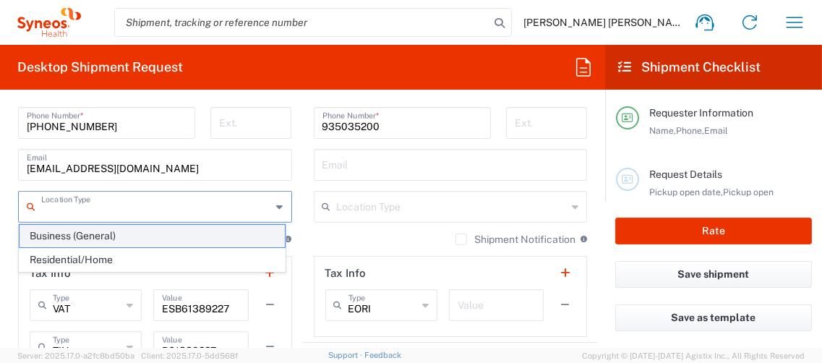
click at [176, 237] on span "Business (General)" at bounding box center [152, 236] width 265 height 22
type input "Business (General)"
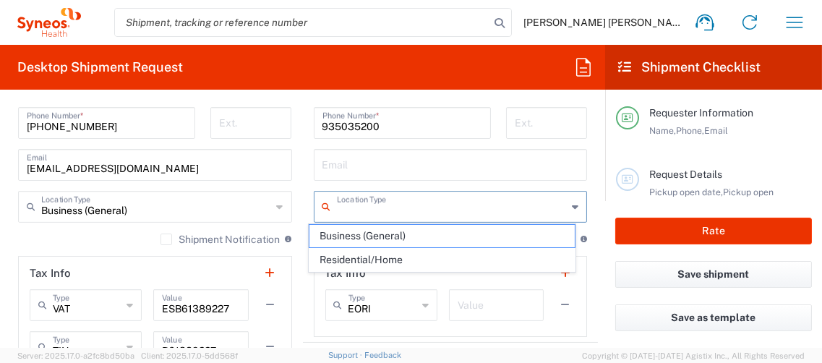
click at [373, 212] on input "text" at bounding box center [452, 205] width 231 height 25
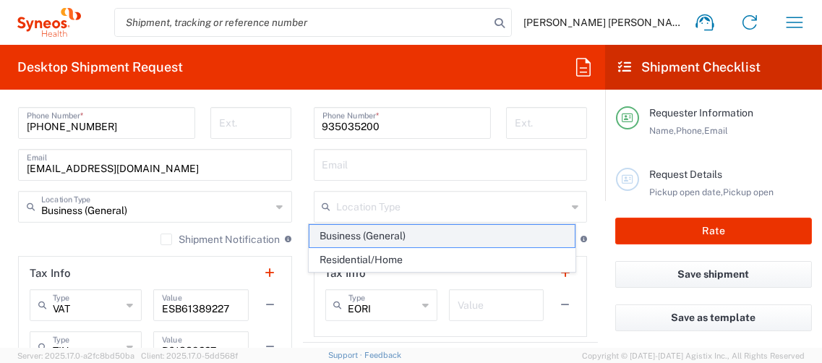
click at [367, 237] on span "Business (General)" at bounding box center [442, 236] width 265 height 22
type input "Business (General)"
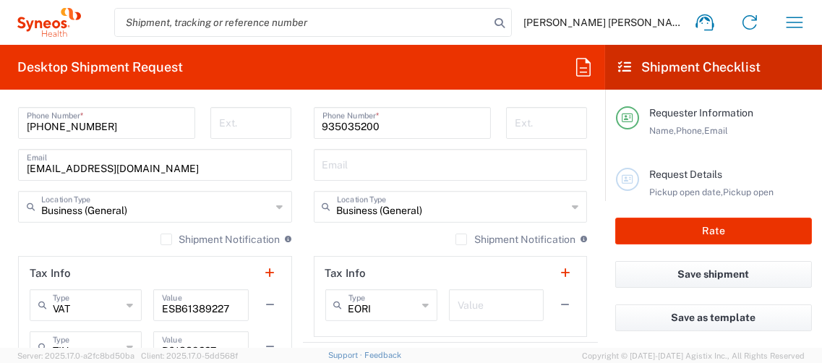
click at [161, 234] on label "Shipment Notification" at bounding box center [221, 240] width 120 height 12
click at [166, 239] on input "Shipment Notification" at bounding box center [166, 239] width 0 height 0
click at [456, 236] on label "Shipment Notification" at bounding box center [516, 240] width 120 height 12
click at [461, 239] on input "Shipment Notification" at bounding box center [461, 239] width 0 height 0
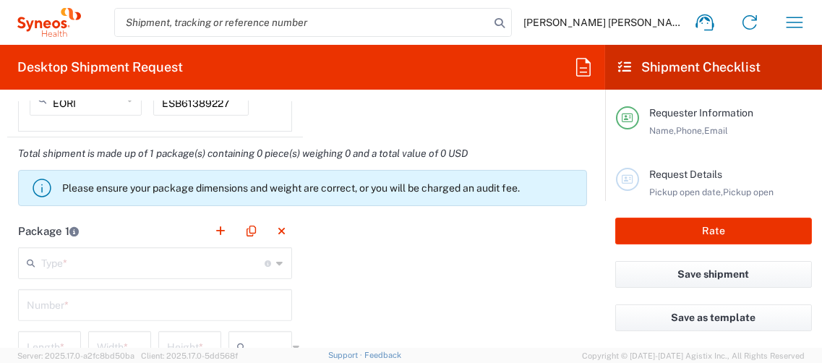
scroll to position [1373, 0]
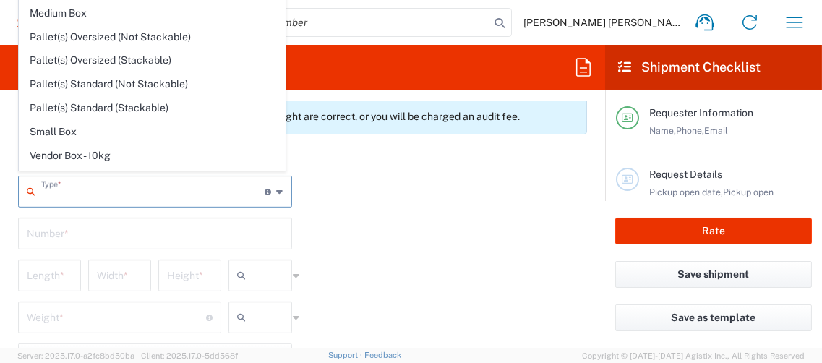
click at [168, 191] on input "text" at bounding box center [153, 190] width 224 height 25
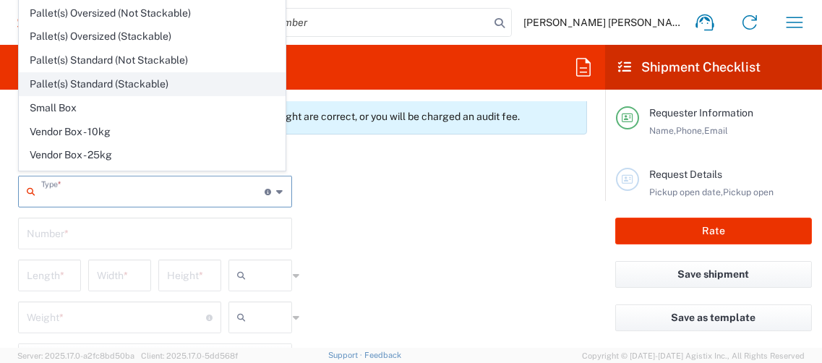
scroll to position [37, 0]
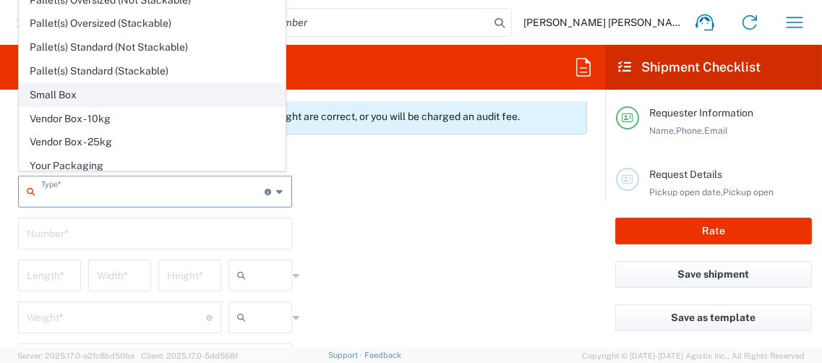
click at [111, 91] on span "Small Box" at bounding box center [152, 95] width 265 height 22
type input "Small Box"
type input "12.25"
type input "11"
type input "1.5"
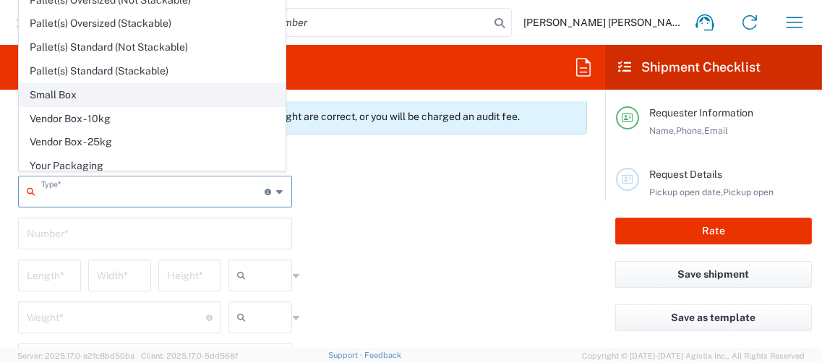
type input "in"
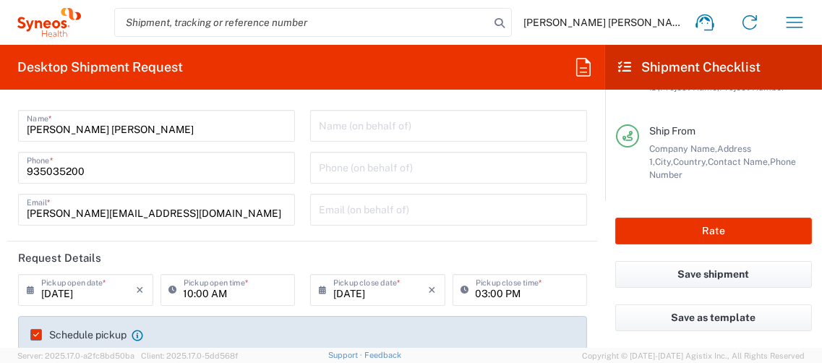
scroll to position [0, 0]
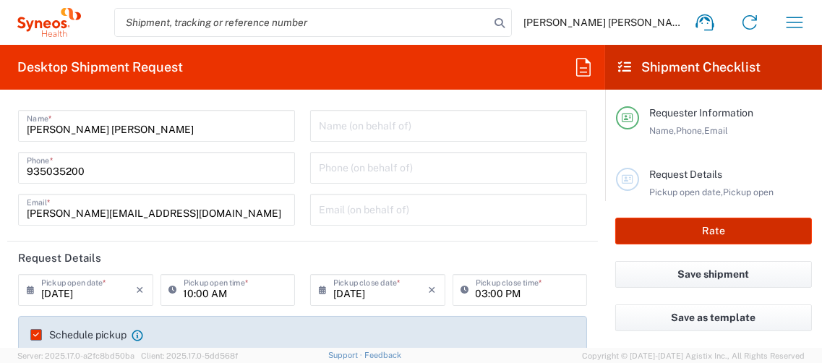
click at [670, 229] on button "Rate" at bounding box center [713, 231] width 197 height 27
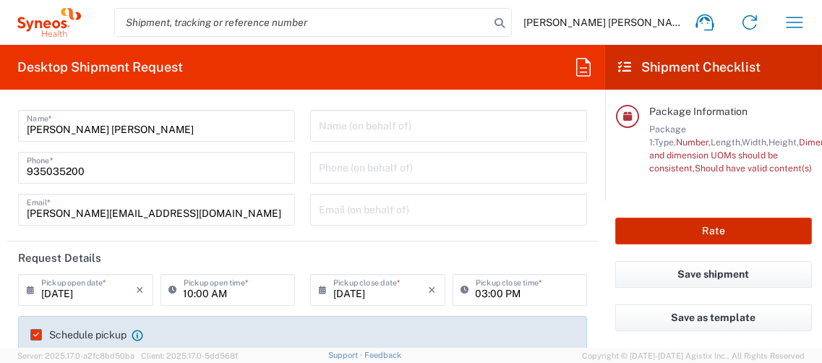
type input "7034903"
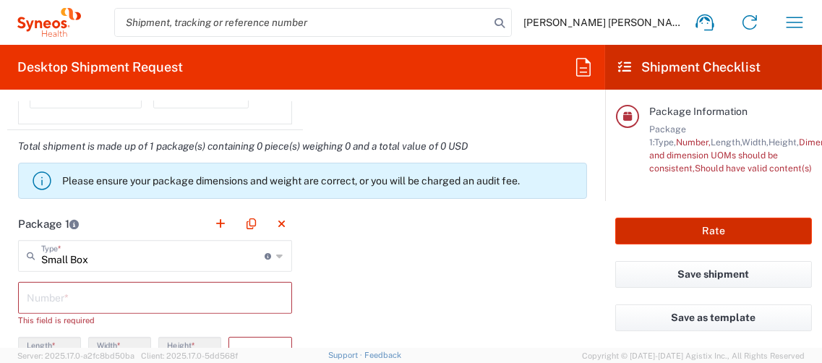
scroll to position [1326, 0]
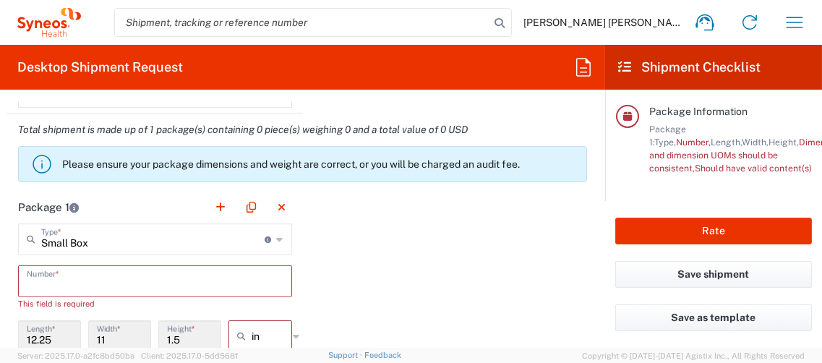
click at [90, 272] on input "text" at bounding box center [155, 280] width 257 height 25
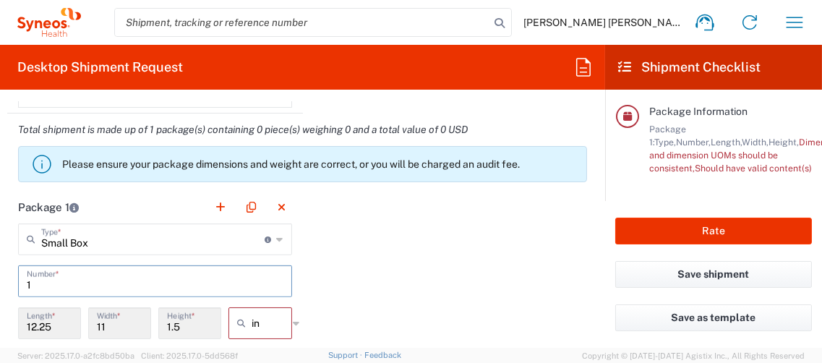
scroll to position [1398, 0]
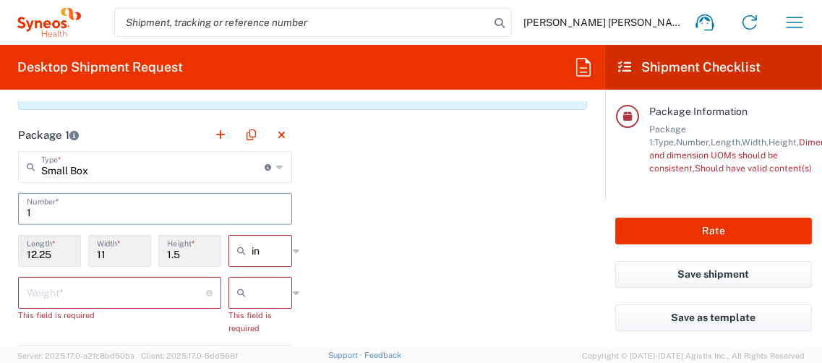
type input "1"
click at [252, 247] on input "text" at bounding box center [270, 250] width 36 height 23
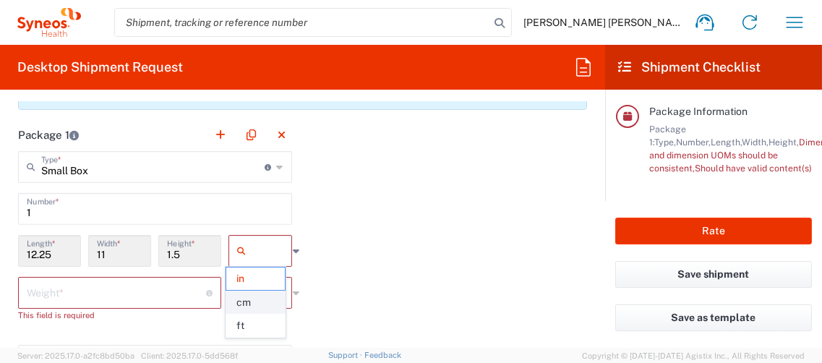
click at [237, 300] on span "cm" at bounding box center [255, 302] width 59 height 22
type input "31.12"
type input "27.94"
type input "3.81"
type input "cm"
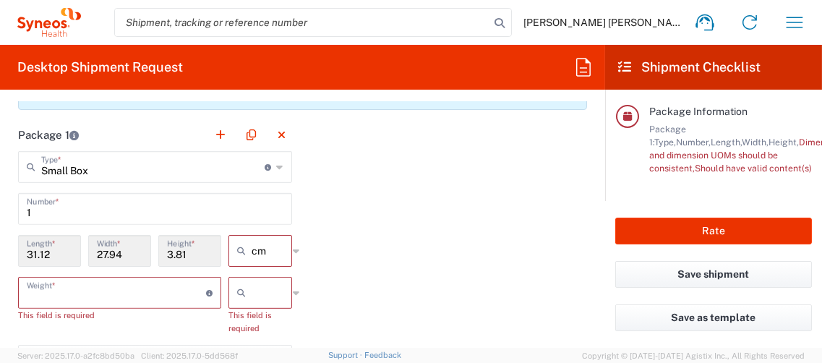
click at [79, 290] on input "number" at bounding box center [116, 291] width 179 height 25
type input "0.5"
click at [239, 283] on icon at bounding box center [244, 292] width 14 height 23
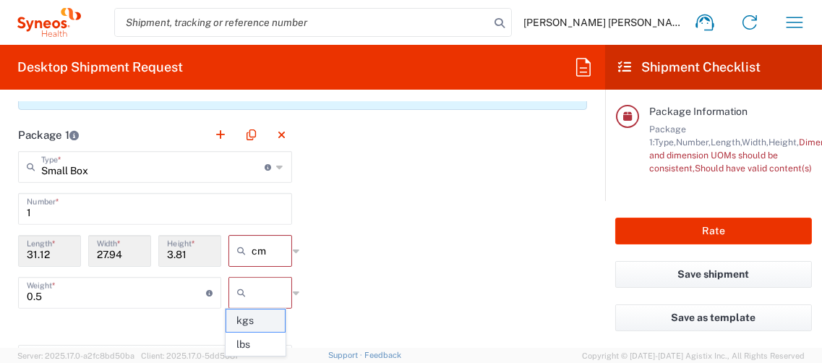
click at [249, 320] on span "kgs" at bounding box center [255, 321] width 59 height 22
type input "kgs"
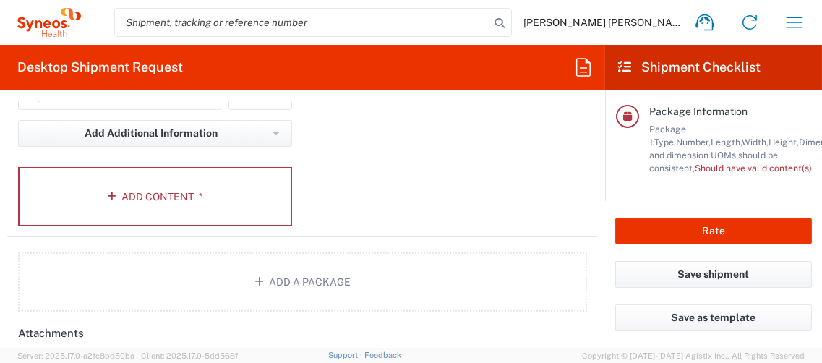
scroll to position [1615, 0]
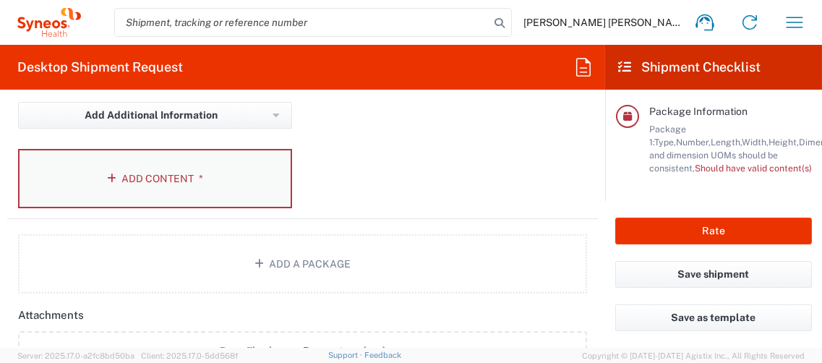
click at [200, 168] on button "Add Content *" at bounding box center [155, 178] width 274 height 59
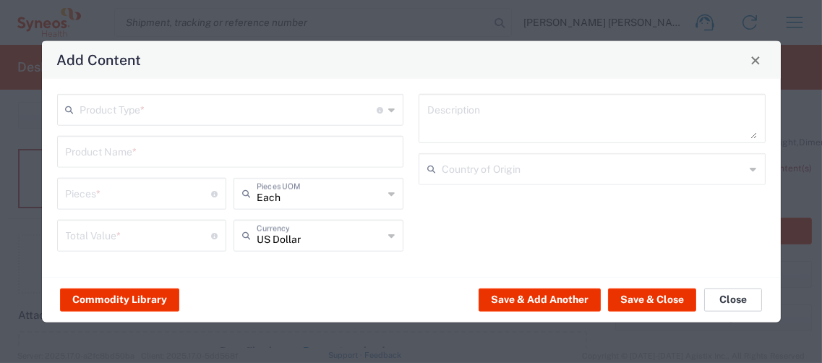
click at [746, 297] on button "Close" at bounding box center [733, 299] width 58 height 23
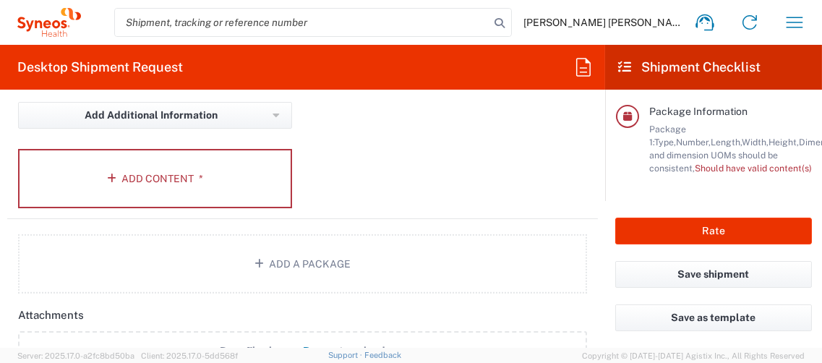
scroll to position [1543, 0]
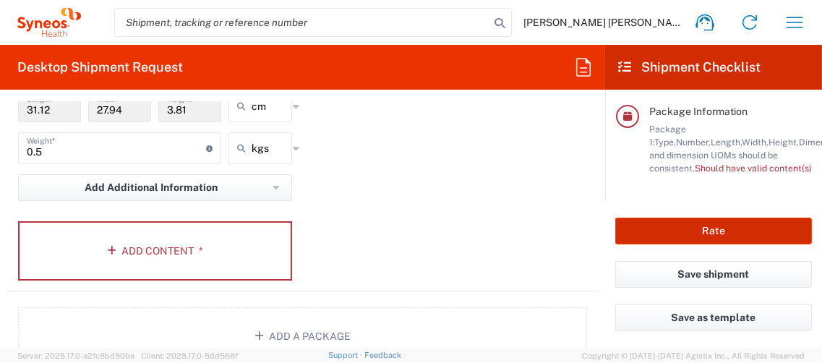
click at [701, 235] on button "Rate" at bounding box center [713, 231] width 197 height 27
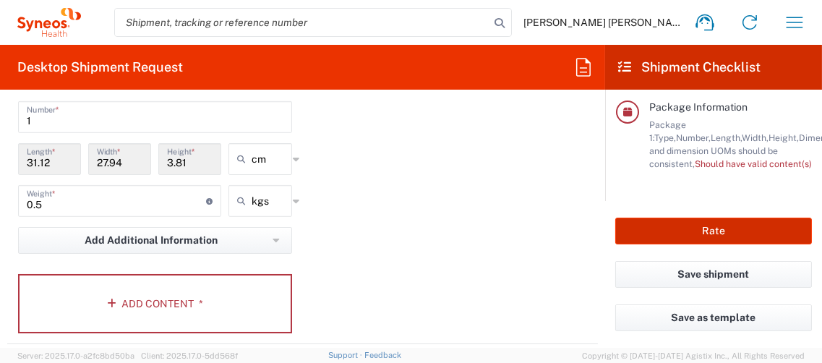
scroll to position [1519, 0]
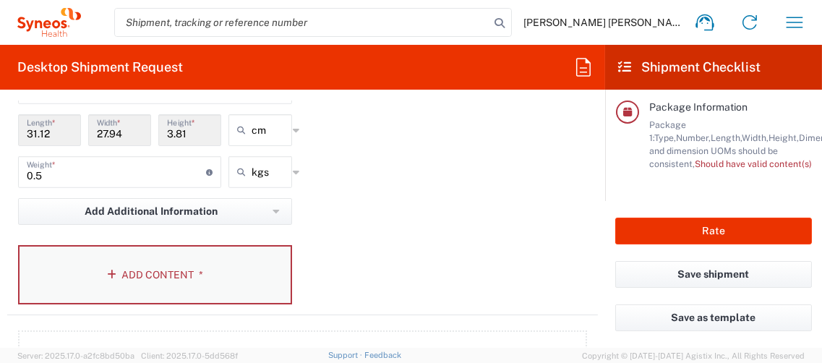
click at [112, 270] on icon "button" at bounding box center [114, 275] width 14 height 10
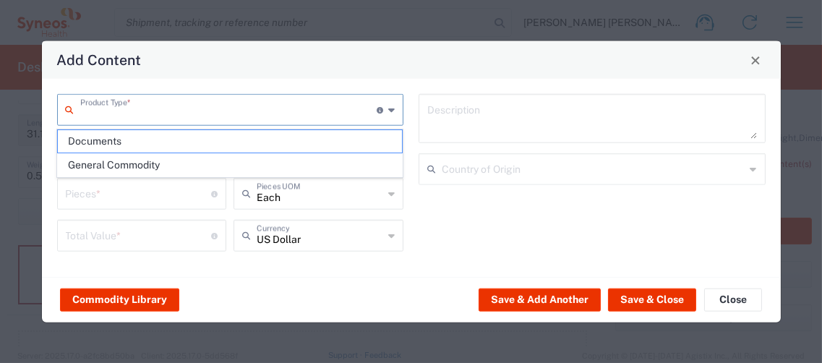
click at [148, 101] on input "text" at bounding box center [228, 108] width 297 height 25
click at [135, 143] on span "Documents" at bounding box center [230, 141] width 344 height 22
type input "Documents"
type input "1"
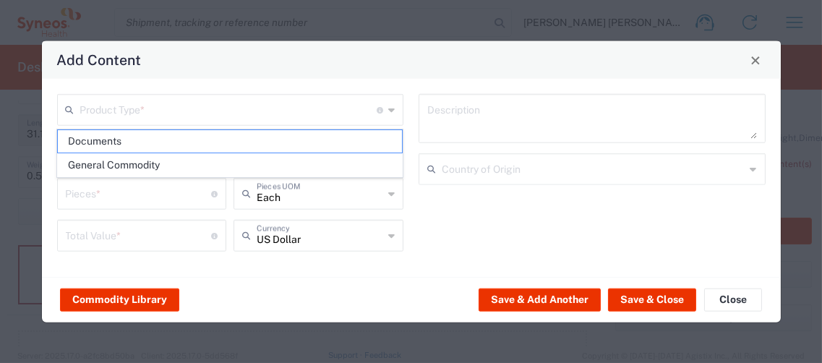
type input "1"
type textarea "Documents"
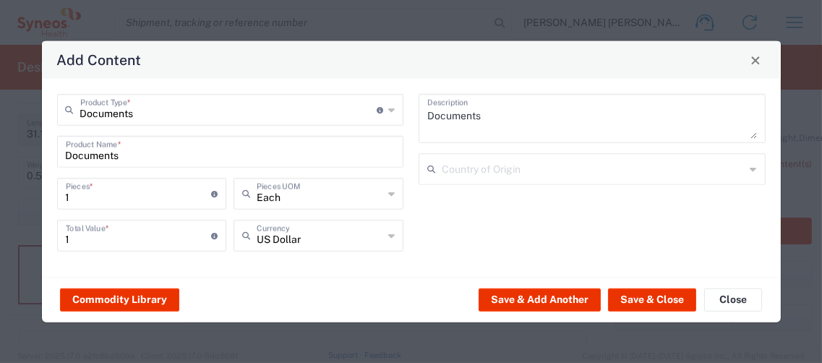
type input "Documents"
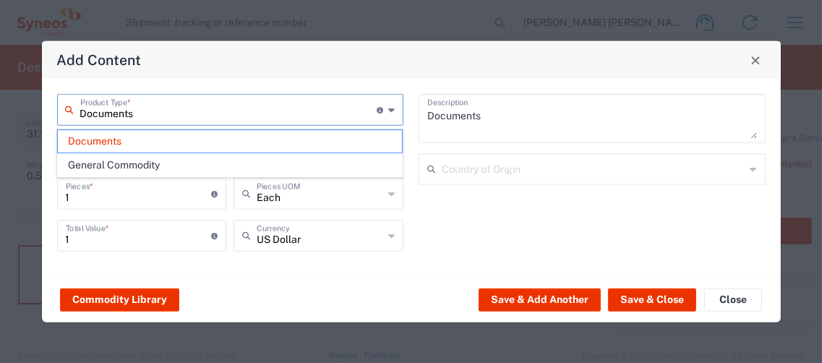
click at [298, 116] on input "Documents" at bounding box center [228, 108] width 297 height 25
click at [341, 281] on div "Commodity Library Save & Add Another Save & Close Close" at bounding box center [411, 300] width 739 height 46
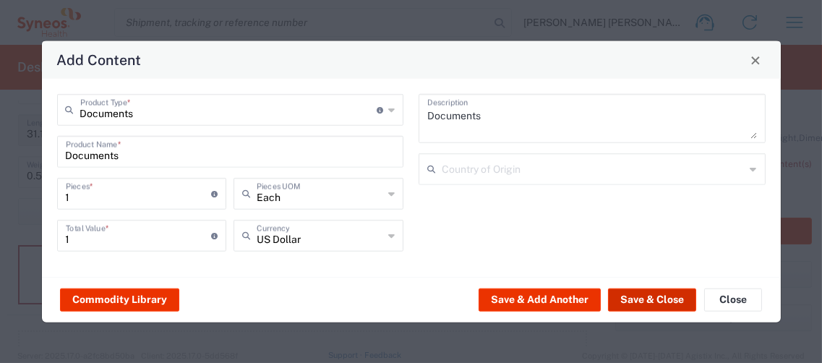
click at [672, 299] on button "Save & Close" at bounding box center [652, 299] width 88 height 23
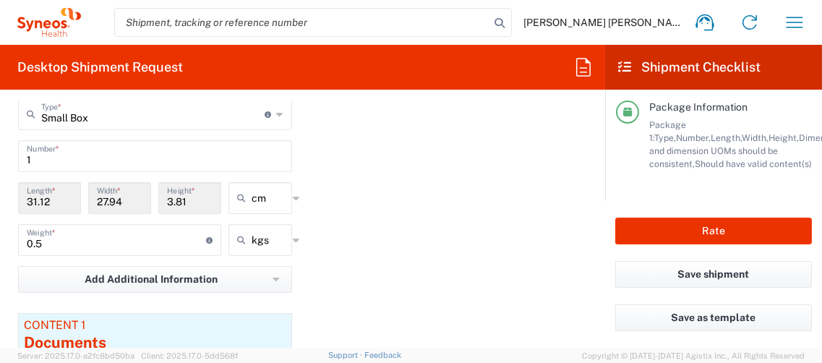
scroll to position [1446, 0]
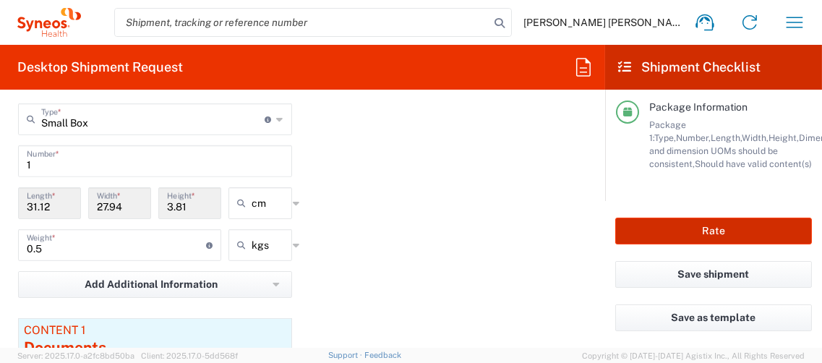
click at [759, 237] on button "Rate" at bounding box center [713, 231] width 197 height 27
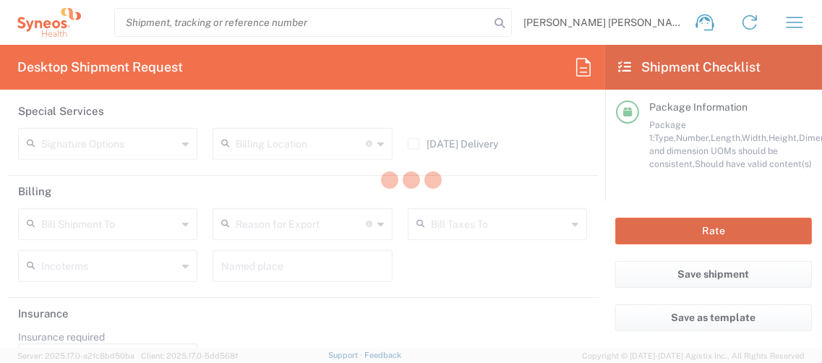
scroll to position [2061, 0]
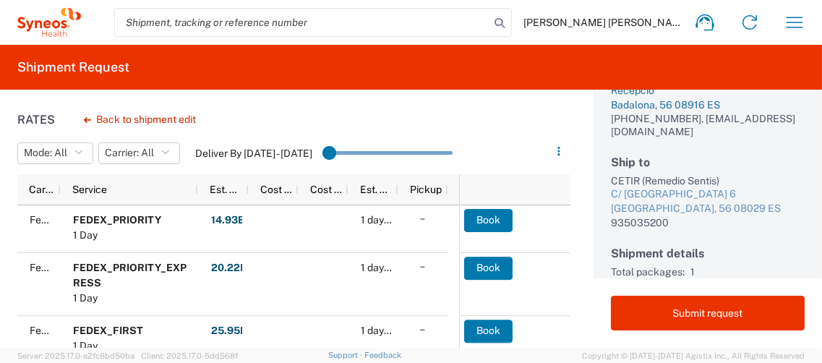
scroll to position [195, 0]
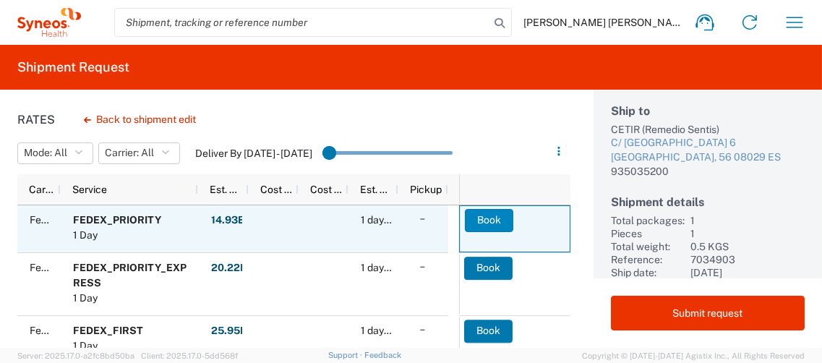
click at [469, 221] on button "Book" at bounding box center [489, 220] width 48 height 23
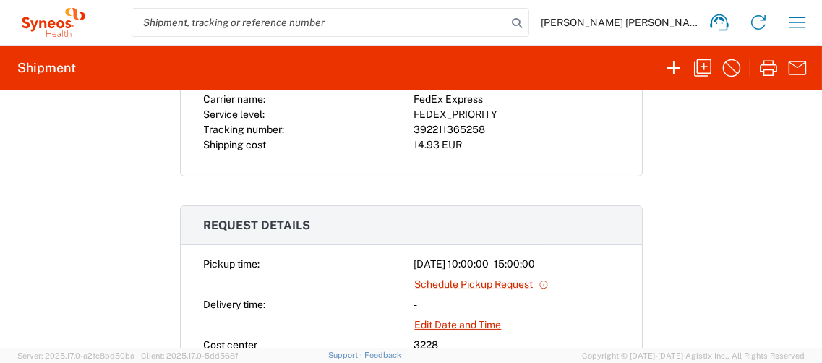
scroll to position [506, 0]
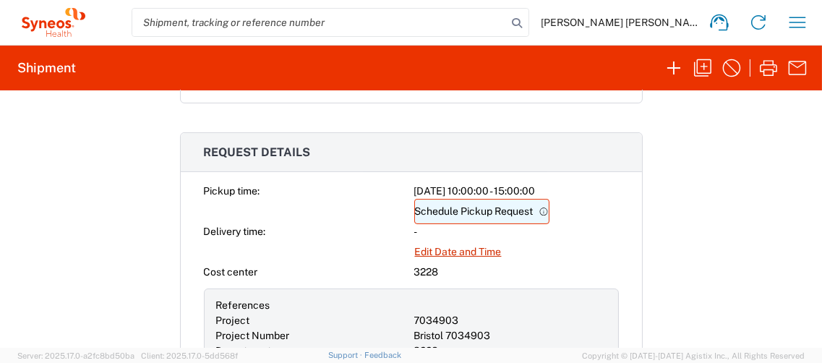
click at [488, 206] on link "Schedule Pickup Request" at bounding box center [481, 211] width 135 height 25
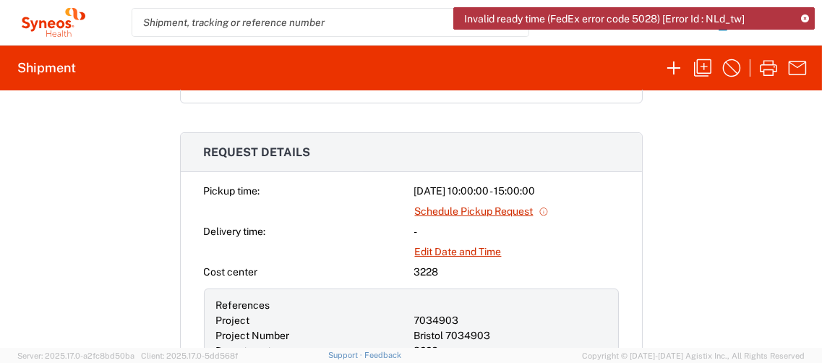
drag, startPoint x: 456, startPoint y: 202, endPoint x: 453, endPoint y: 210, distance: 8.1
click at [456, 204] on link "Schedule Pickup Request" at bounding box center [481, 211] width 135 height 25
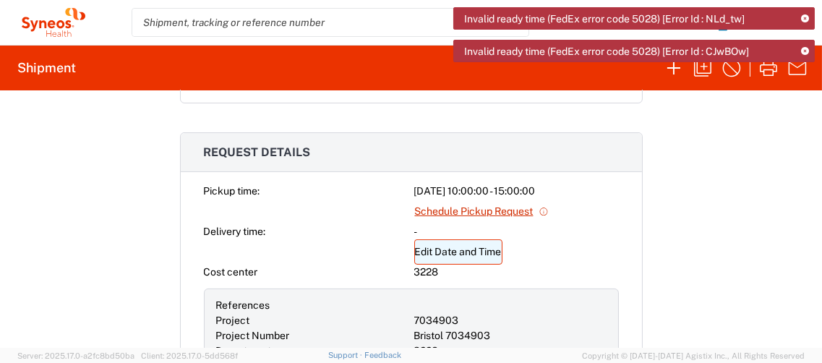
click at [453, 247] on link "Edit Date and Time" at bounding box center [458, 251] width 88 height 25
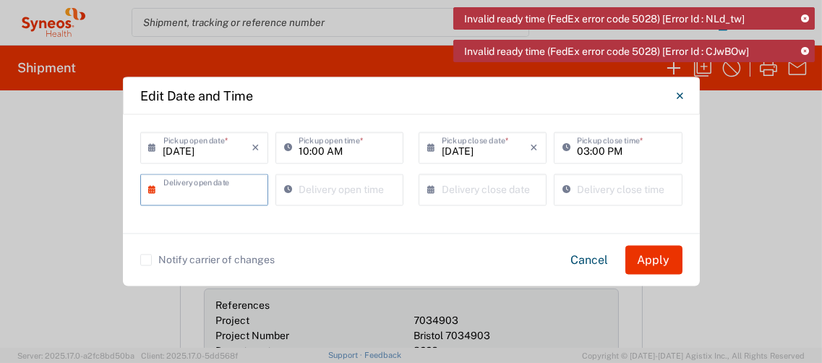
click at [195, 188] on input "text" at bounding box center [207, 188] width 88 height 25
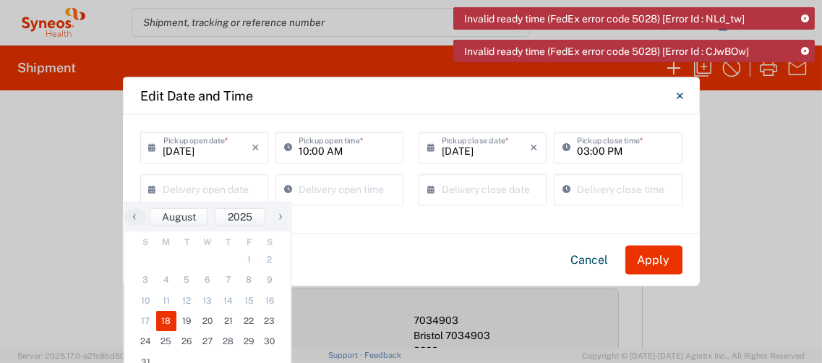
click at [169, 322] on span "18" at bounding box center [166, 321] width 21 height 20
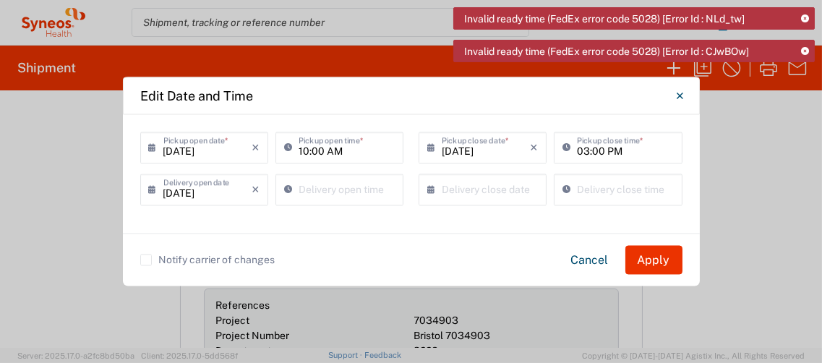
click at [202, 192] on input "[DATE]" at bounding box center [207, 188] width 88 height 25
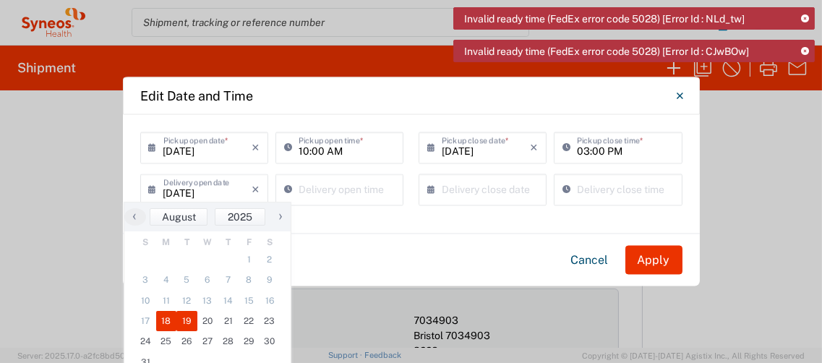
click at [184, 317] on span "19" at bounding box center [186, 321] width 21 height 20
type input "[DATE]"
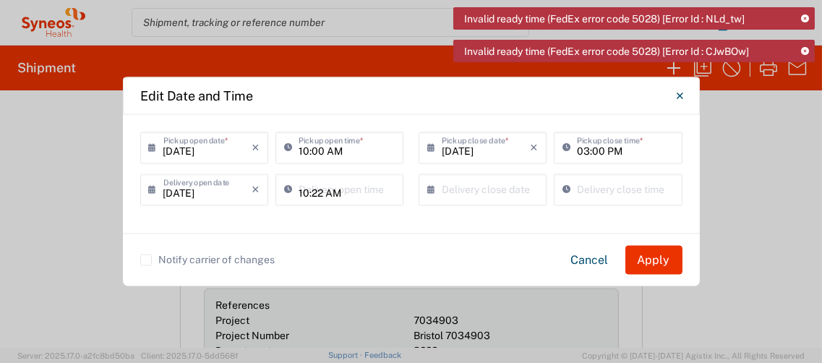
click at [338, 188] on input "10:22 AM" at bounding box center [347, 188] width 96 height 25
click at [350, 190] on input "10:22 AM" at bounding box center [347, 188] width 96 height 25
click at [317, 192] on input "10:2AM2" at bounding box center [347, 188] width 96 height 25
click at [344, 192] on input "10:2AM2" at bounding box center [347, 188] width 96 height 25
type input "1"
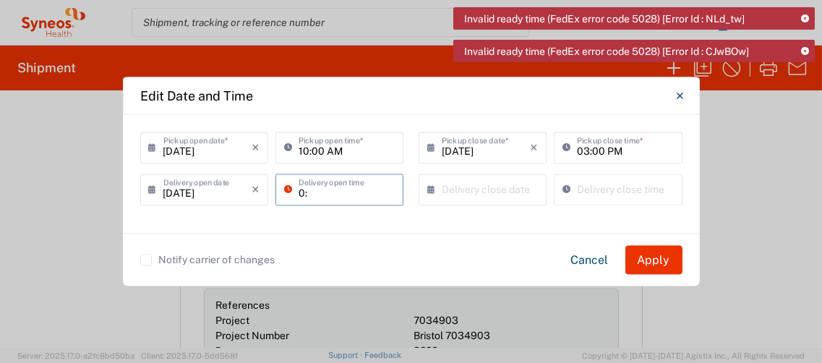
type input "0"
type input "09:00 AM"
click at [464, 186] on input "text" at bounding box center [486, 188] width 88 height 25
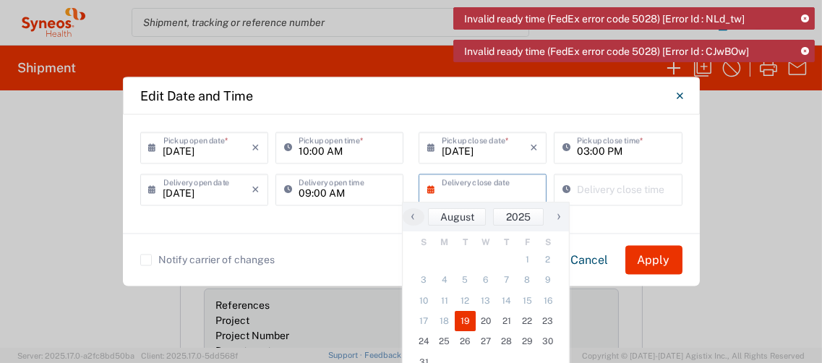
click at [466, 325] on span "19" at bounding box center [465, 321] width 21 height 20
type input "[DATE]"
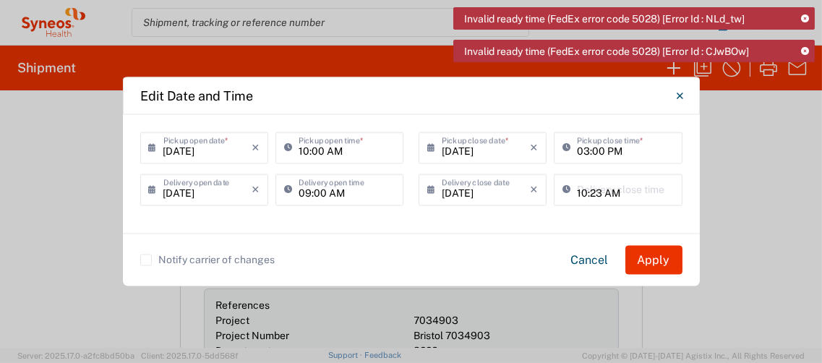
click at [603, 190] on input "10:23 AM" at bounding box center [625, 188] width 96 height 25
click at [602, 194] on input "10:23 AM" at bounding box center [625, 188] width 96 height 25
type input "03:00 PM"
click at [432, 246] on div "Notify carrier of changes Cancel Apply" at bounding box center [411, 260] width 542 height 29
click at [663, 257] on button "Apply" at bounding box center [654, 260] width 57 height 29
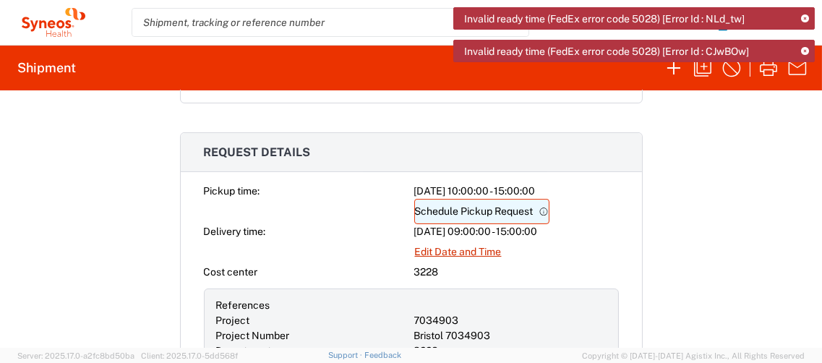
click at [464, 203] on link "Schedule Pickup Request" at bounding box center [481, 211] width 135 height 25
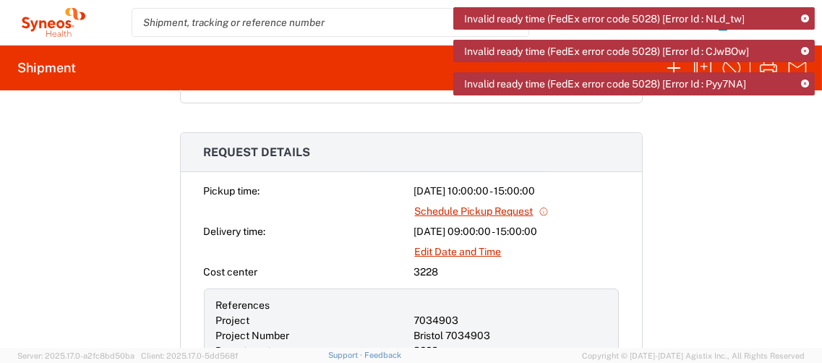
click at [806, 17] on icon at bounding box center [805, 19] width 8 height 8
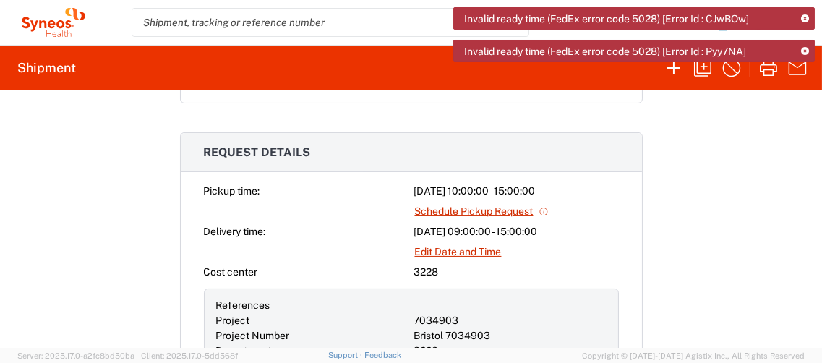
click at [802, 51] on icon at bounding box center [805, 52] width 8 height 8
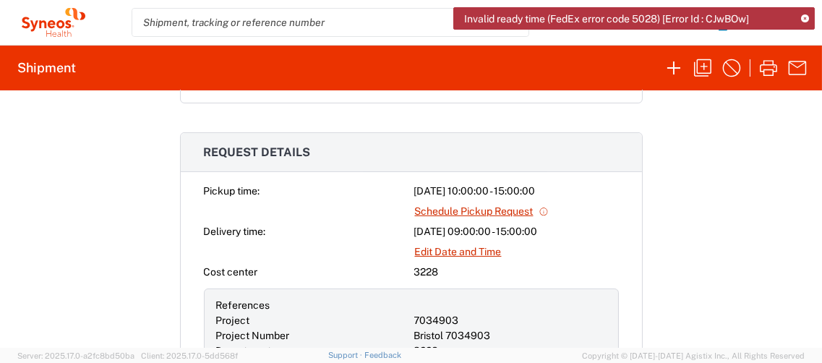
click at [808, 18] on icon at bounding box center [805, 19] width 8 height 8
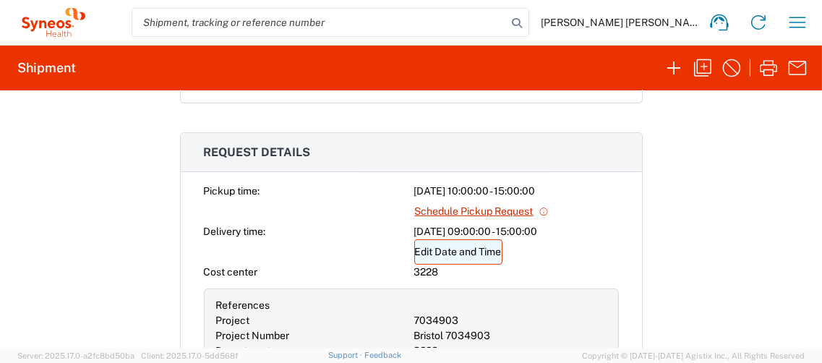
click at [466, 245] on link "Edit Date and Time" at bounding box center [458, 251] width 88 height 25
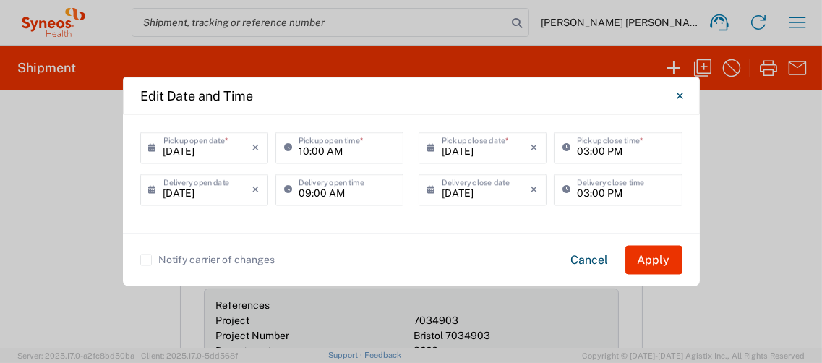
click at [351, 154] on input "10:00 AM" at bounding box center [347, 147] width 96 height 25
drag, startPoint x: 317, startPoint y: 150, endPoint x: 329, endPoint y: 150, distance: 11.6
click at [318, 150] on input "10:00 AM" at bounding box center [347, 147] width 96 height 25
type input "10:30 AM"
click at [649, 253] on button "Apply" at bounding box center [654, 260] width 57 height 29
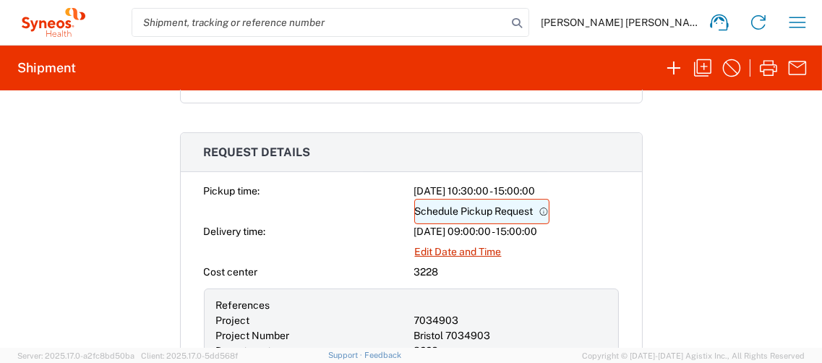
click at [453, 203] on link "Schedule Pickup Request" at bounding box center [481, 211] width 135 height 25
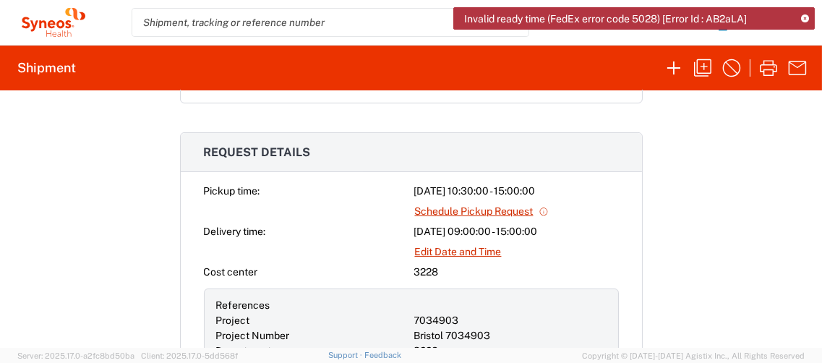
click at [806, 19] on icon at bounding box center [805, 19] width 8 height 8
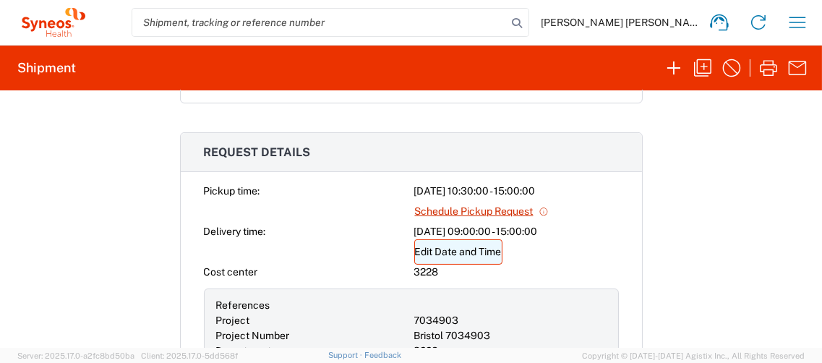
click at [437, 252] on link "Edit Date and Time" at bounding box center [458, 251] width 88 height 25
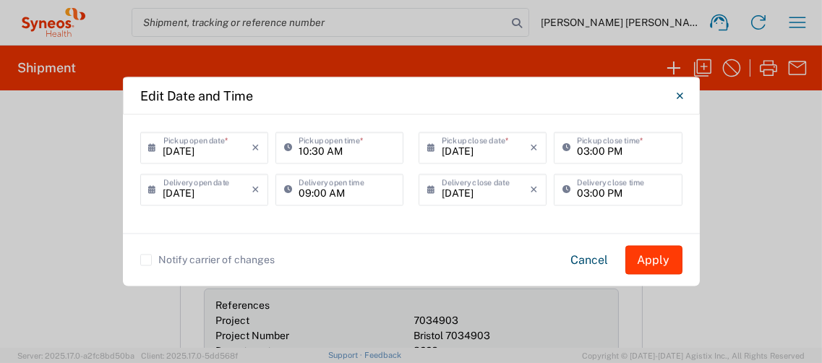
click at [676, 260] on button "Apply" at bounding box center [654, 260] width 57 height 29
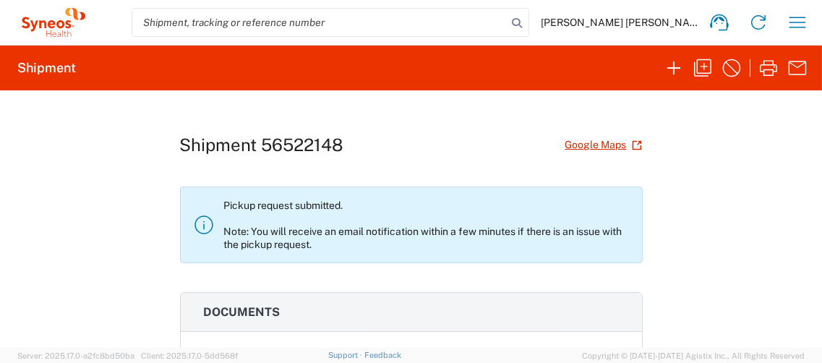
scroll to position [0, 0]
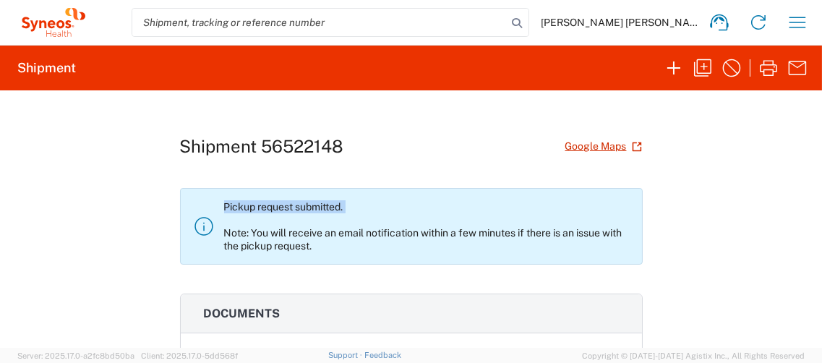
drag, startPoint x: 230, startPoint y: 206, endPoint x: 355, endPoint y: 213, distance: 125.3
click at [355, 213] on p "Pickup request submitted. Note: You will receive an email notification within a…" at bounding box center [427, 226] width 406 height 52
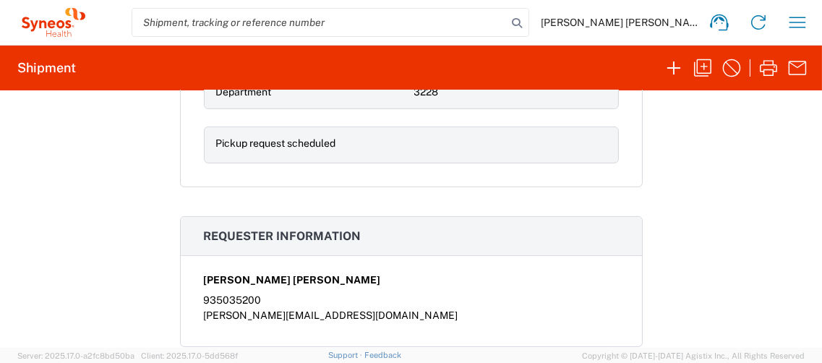
scroll to position [595, 0]
